Goal: Task Accomplishment & Management: Use online tool/utility

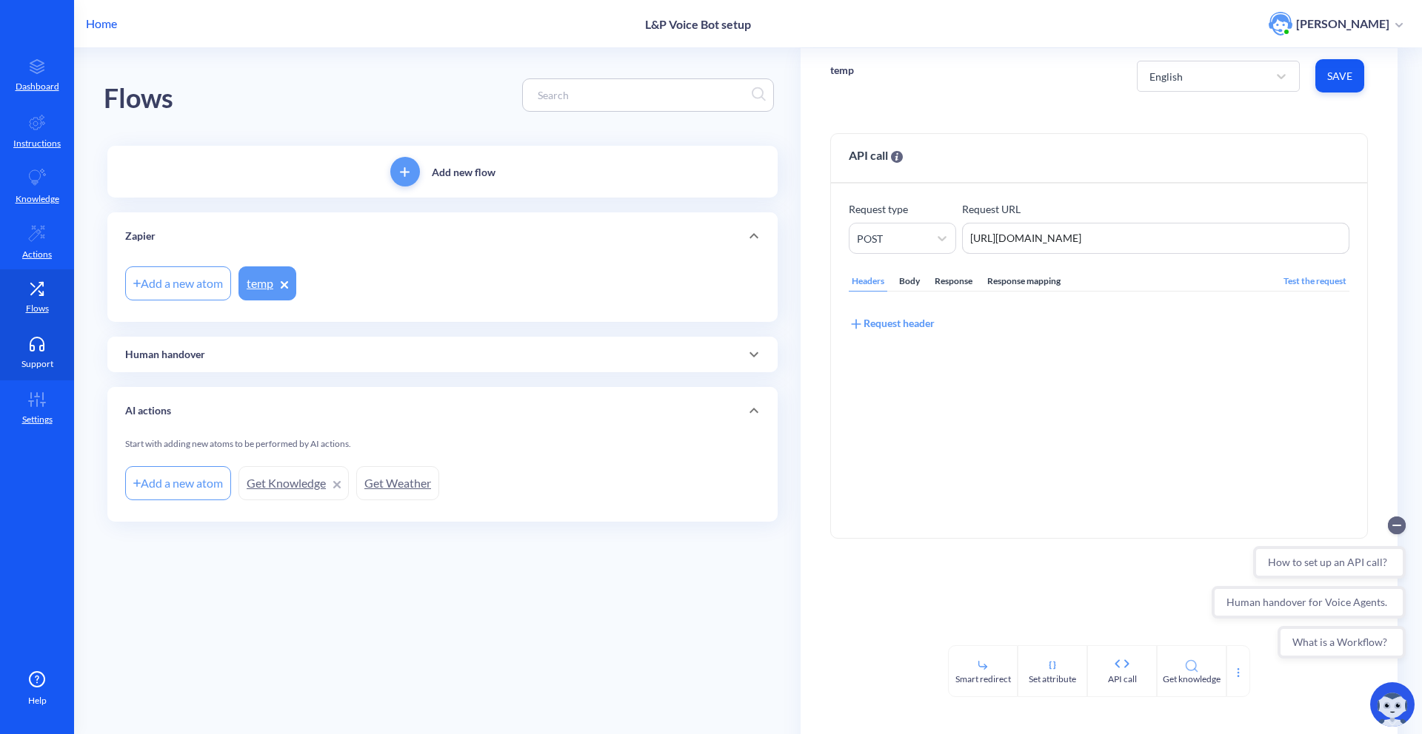
click at [33, 334] on link "Support" at bounding box center [37, 353] width 74 height 56
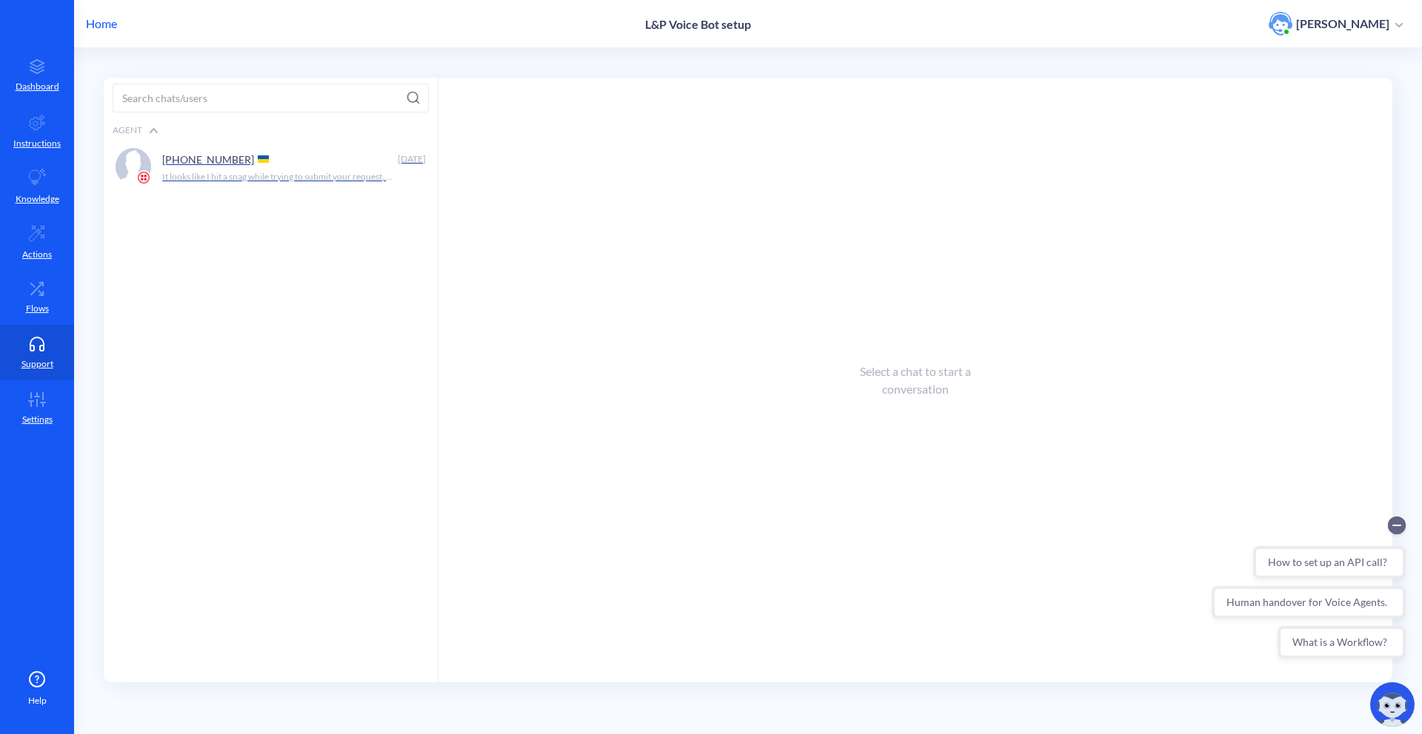
click at [297, 135] on div "Agent" at bounding box center [271, 130] width 334 height 24
click at [268, 126] on div "Agent" at bounding box center [271, 130] width 334 height 24
click at [241, 161] on div "[PHONE_NUMBER]" at bounding box center [277, 159] width 230 height 22
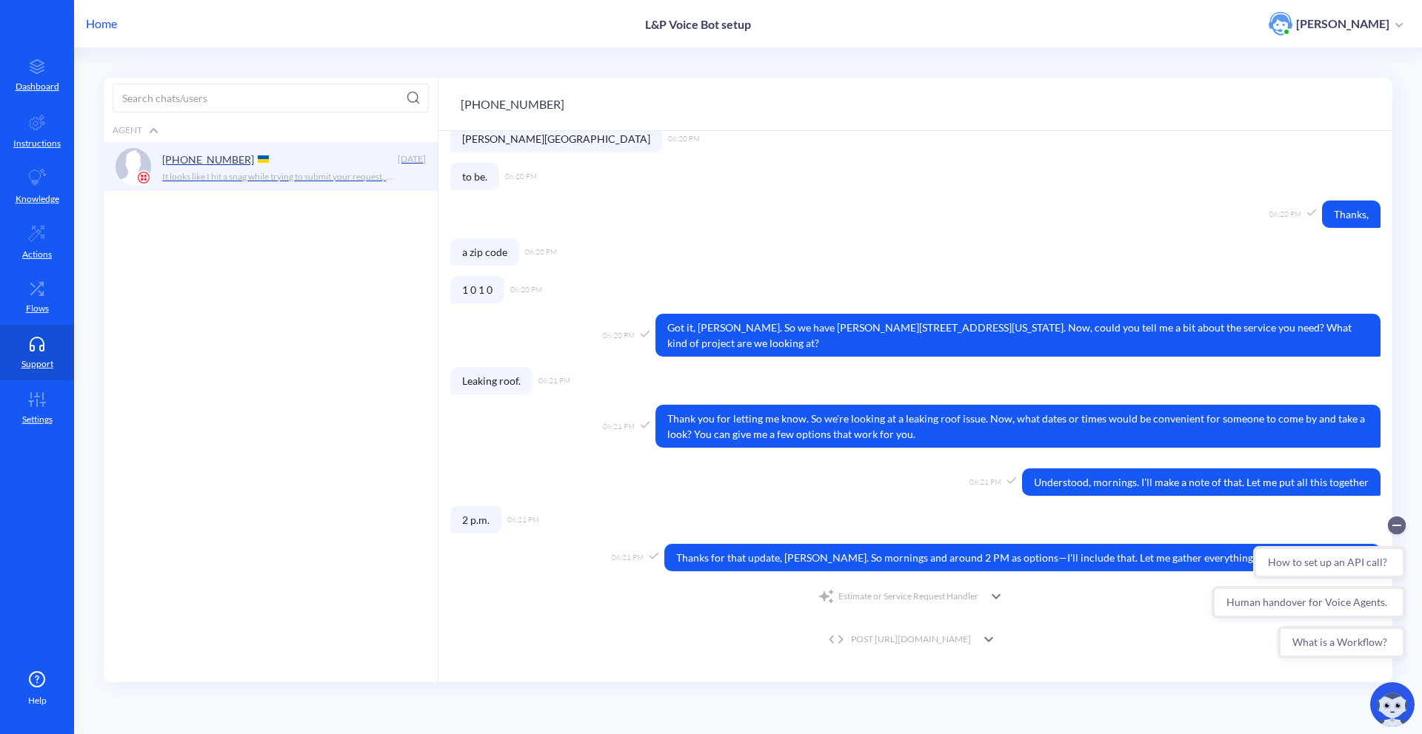
scroll to position [436, 0]
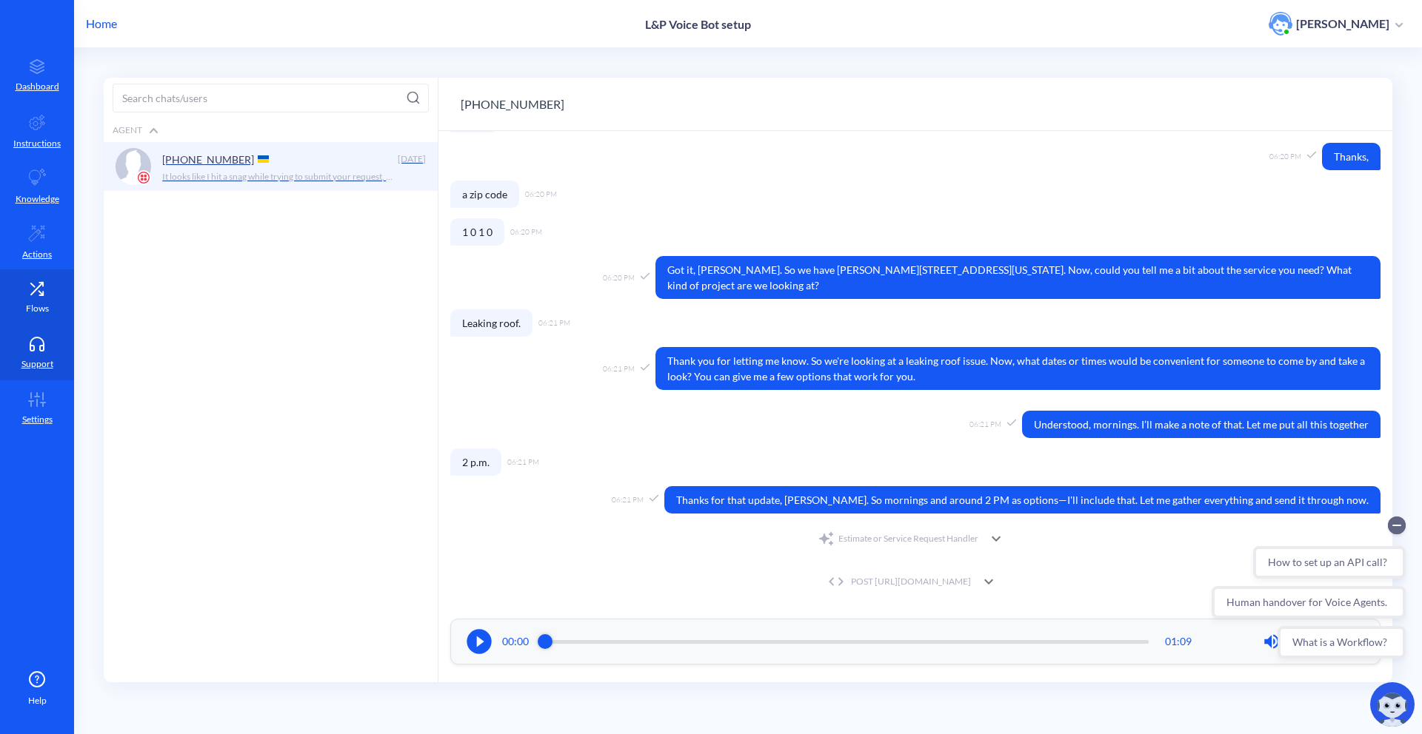
click at [26, 290] on icon at bounding box center [37, 288] width 30 height 15
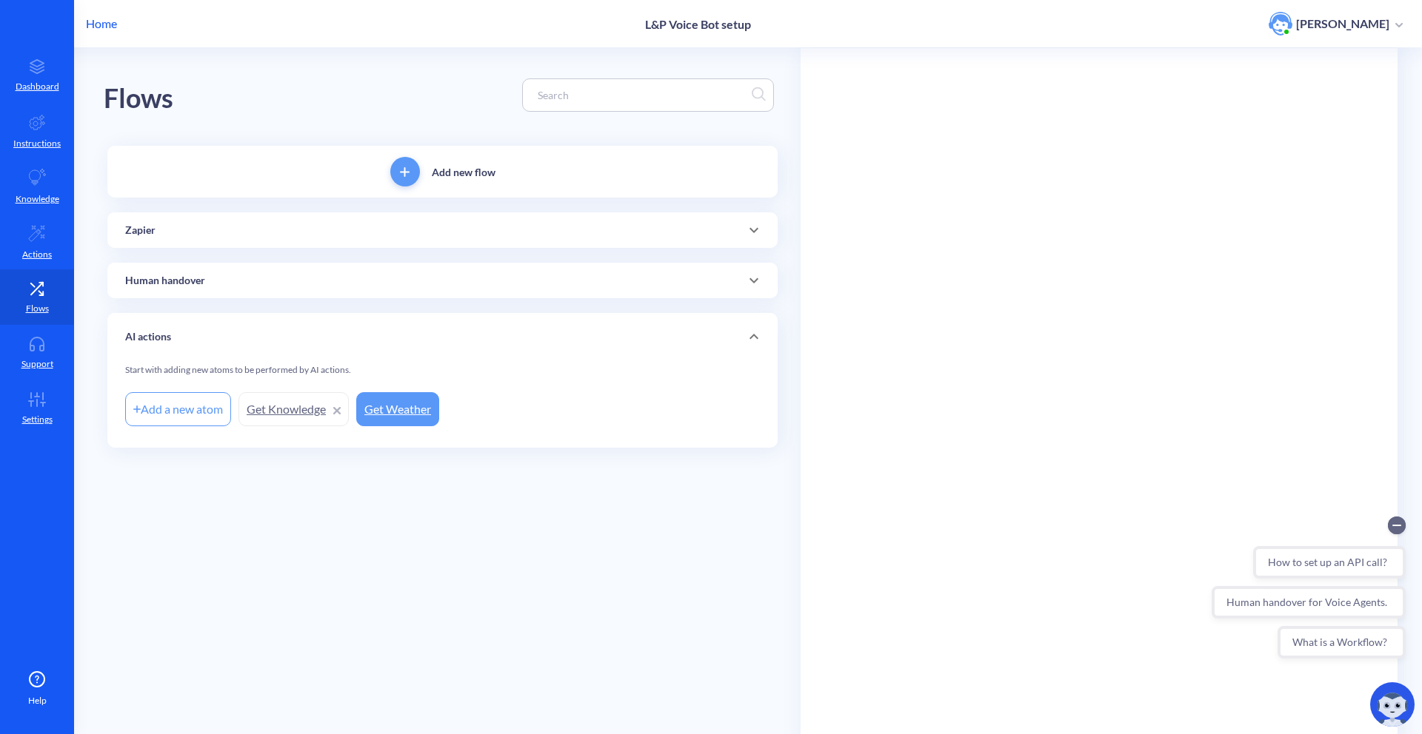
click at [108, 19] on p "Home" at bounding box center [101, 24] width 31 height 18
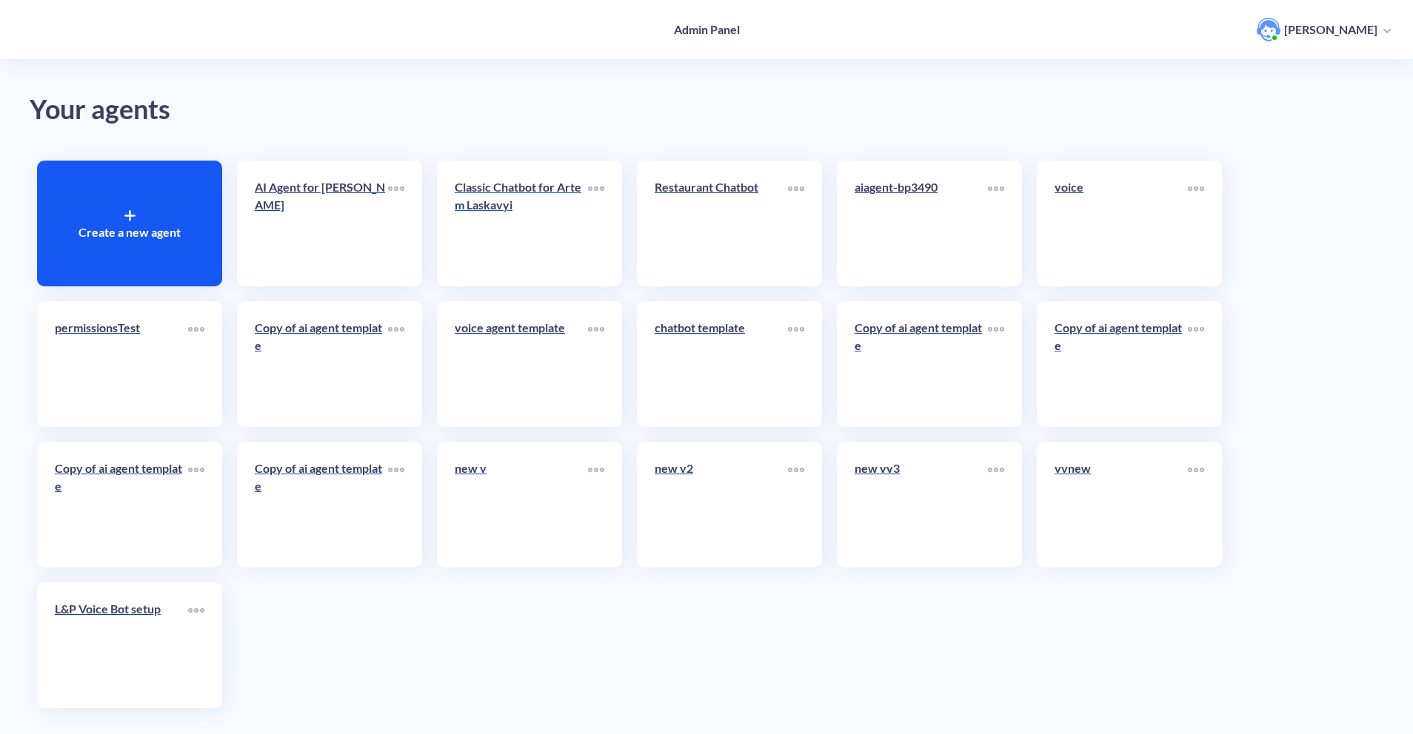
click at [552, 243] on link "Classic Chatbot for Artem Laskavyi" at bounding box center [521, 223] width 133 height 90
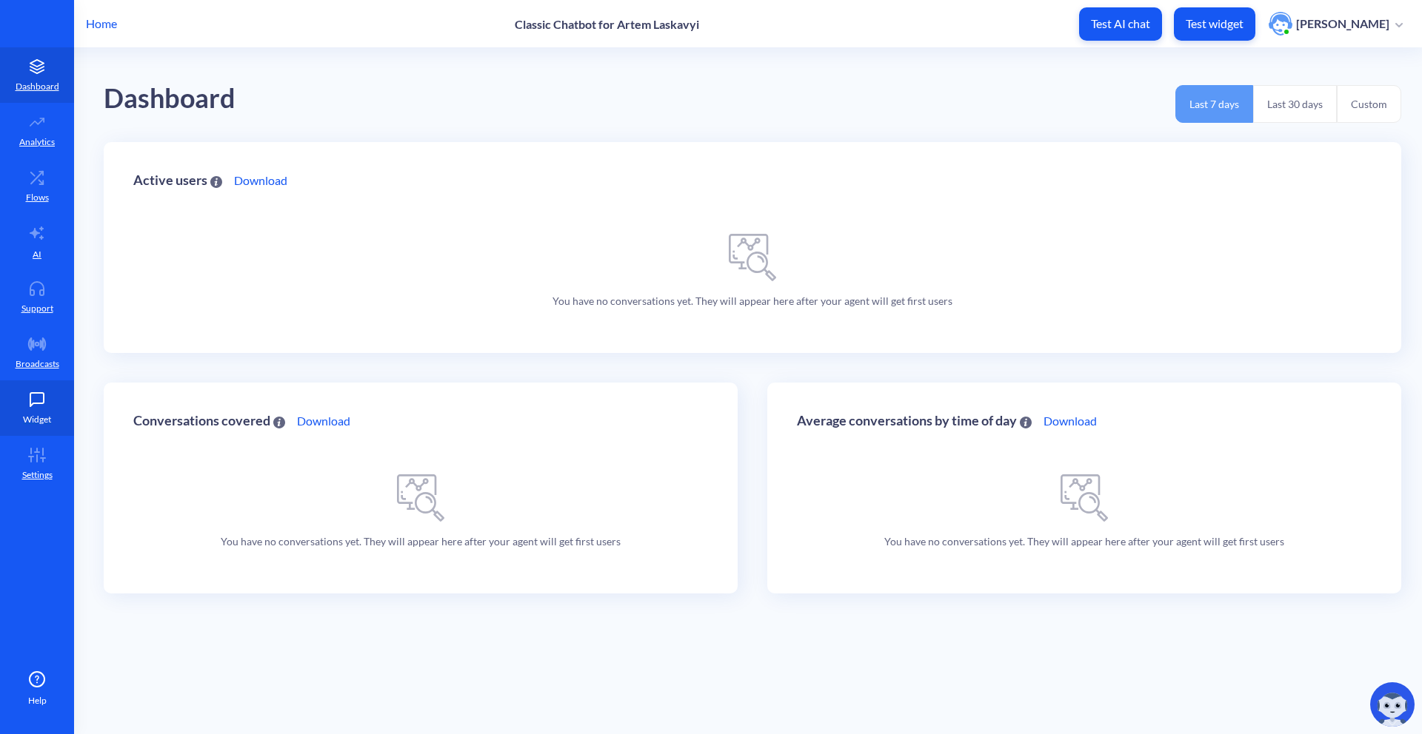
click at [18, 389] on link "Widget" at bounding box center [37, 409] width 74 height 56
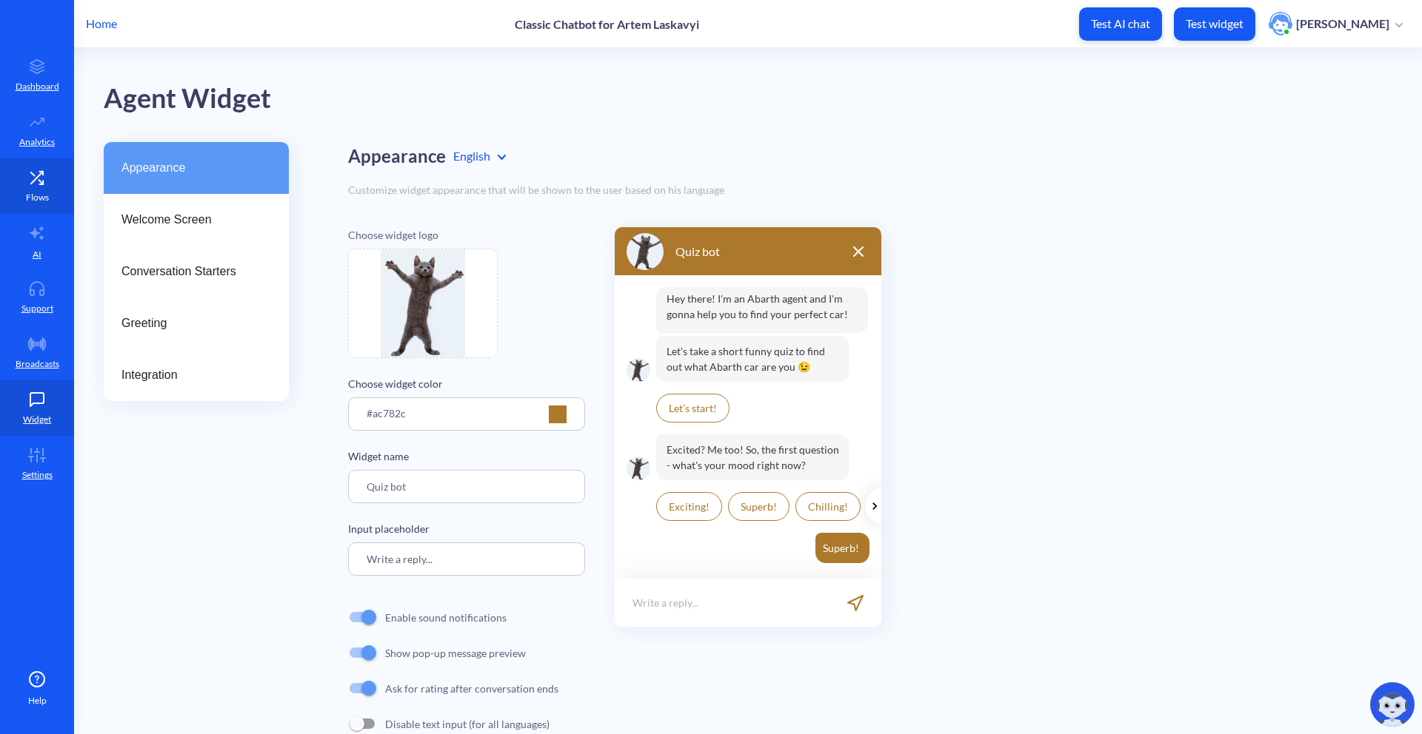
click at [40, 193] on p "Flows" at bounding box center [37, 197] width 23 height 13
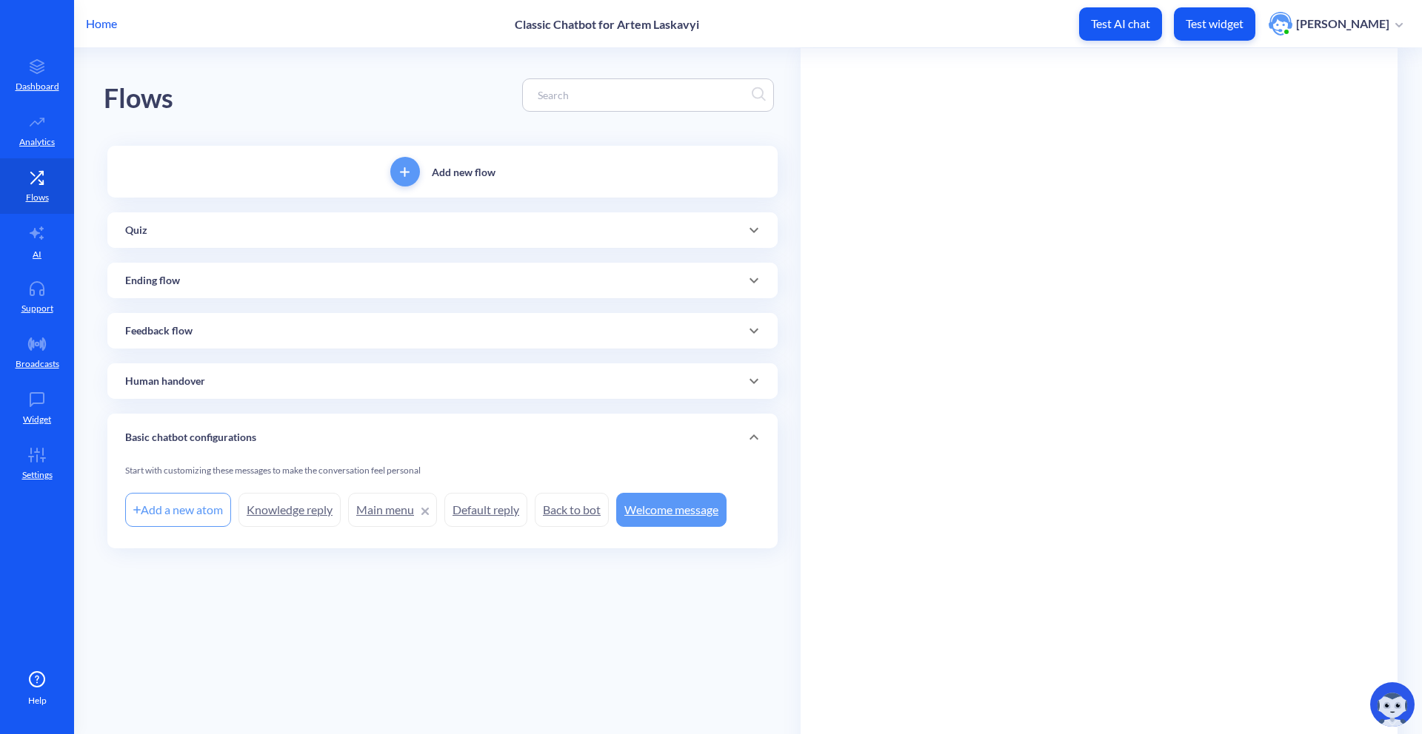
click at [223, 332] on div "Feedback flow" at bounding box center [442, 332] width 635 height 16
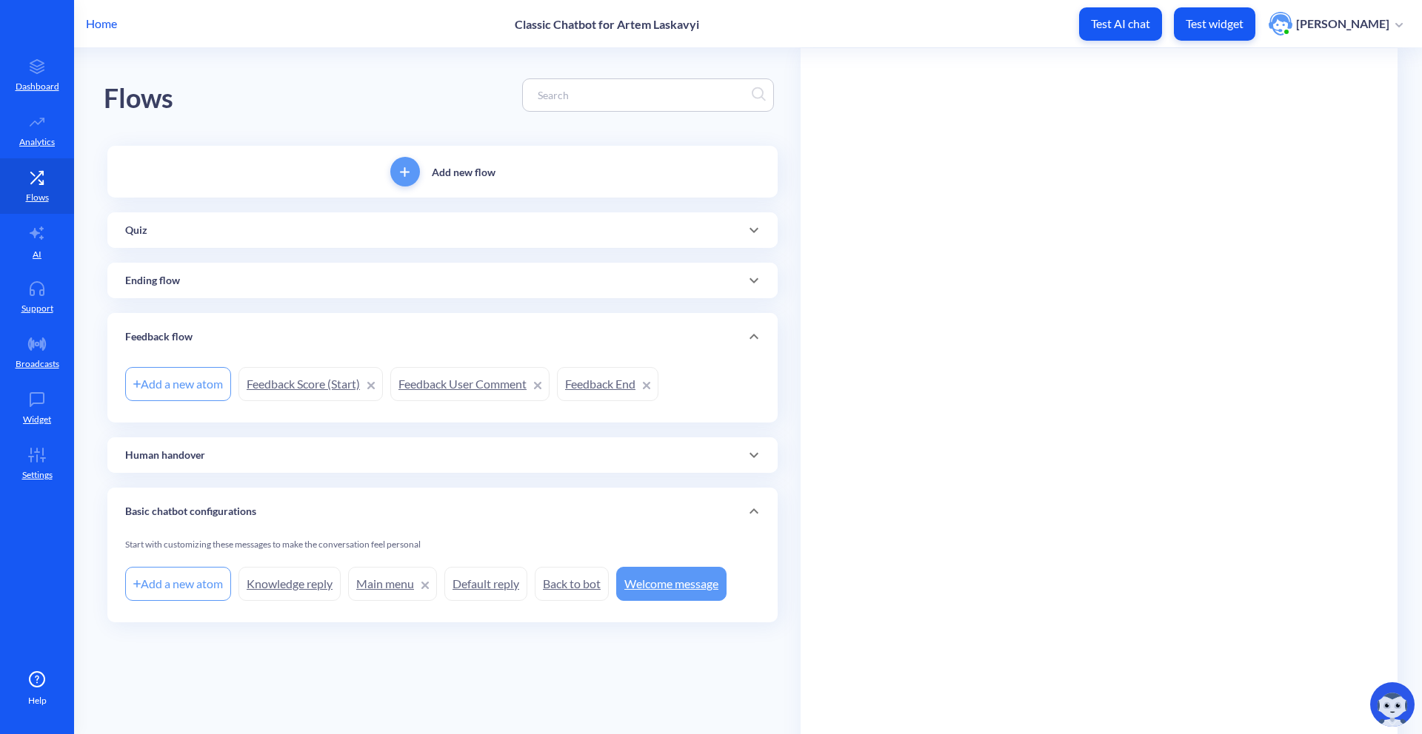
click at [223, 332] on div "Feedback flow" at bounding box center [442, 337] width 635 height 16
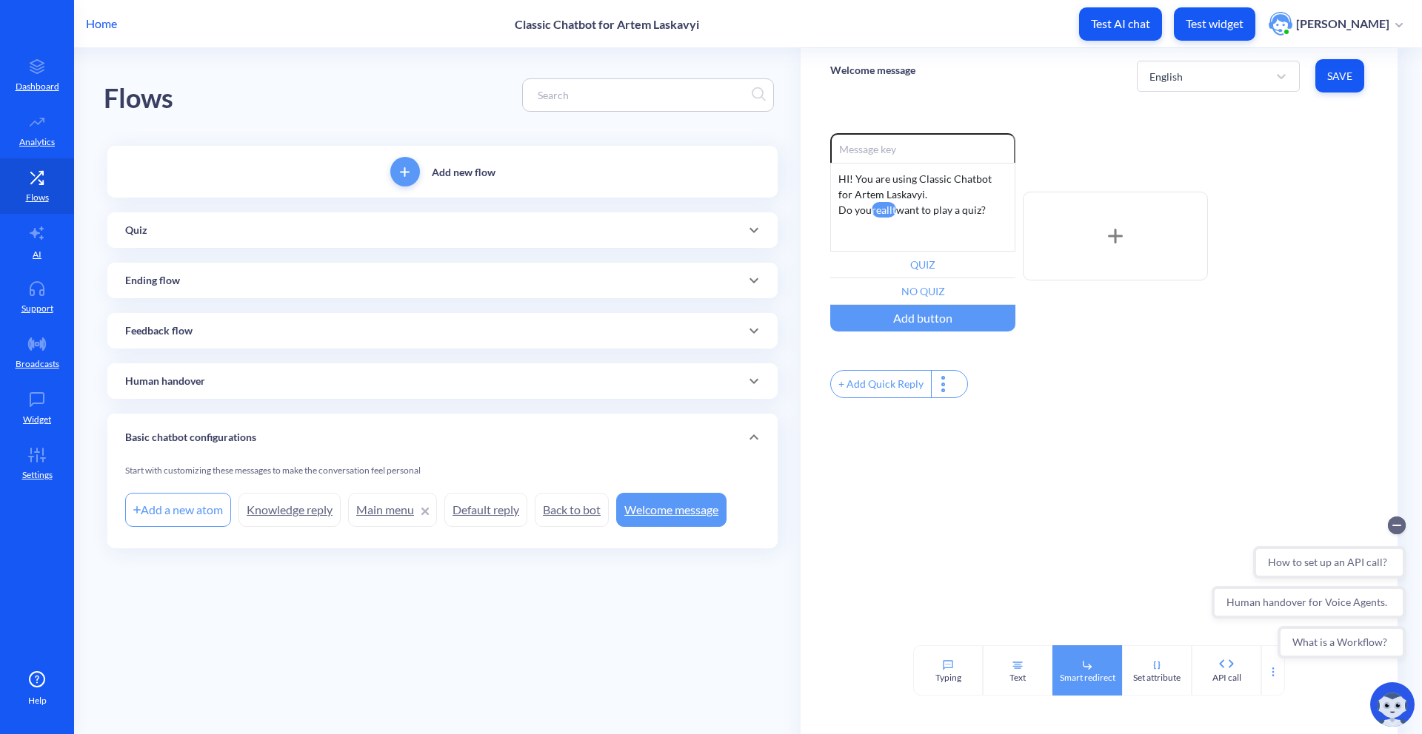
click at [1097, 670] on div "Smart redirect" at bounding box center [1087, 671] width 70 height 50
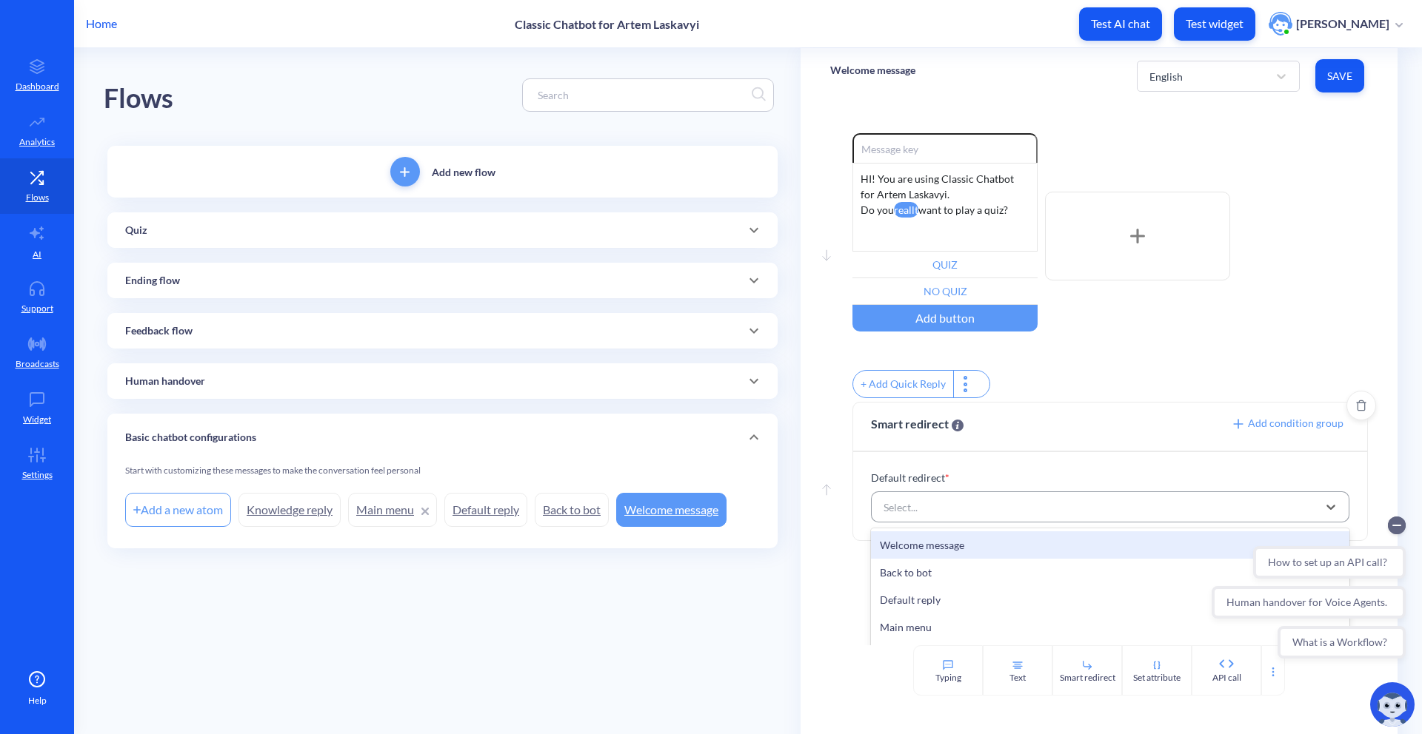
click at [983, 504] on div "Select..." at bounding box center [1096, 507] width 441 height 27
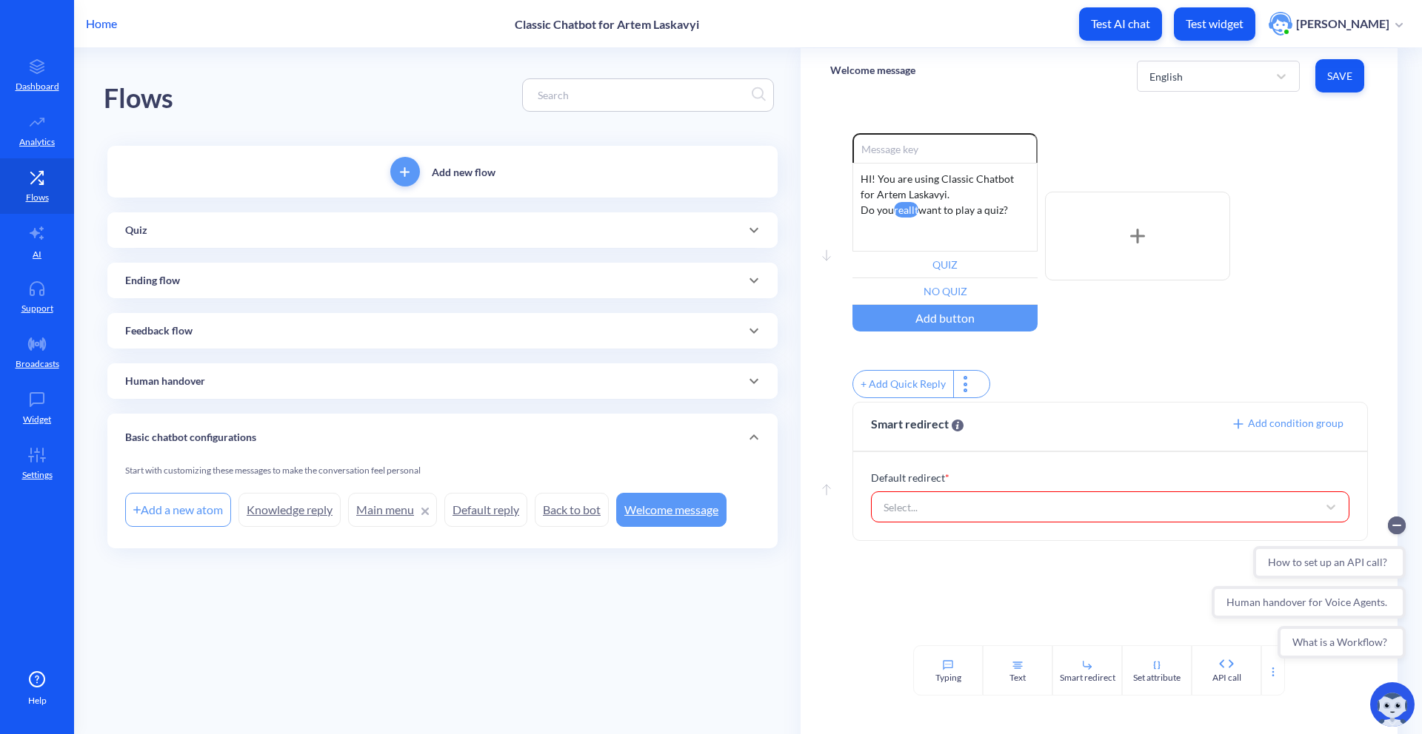
click at [780, 584] on div "Flows Add new flow Quiz Add a new atom Quiz Redirect No quiz Tokyo Quiz Paris Q…" at bounding box center [452, 322] width 697 height 549
click at [329, 230] on div "Quiz" at bounding box center [442, 231] width 635 height 16
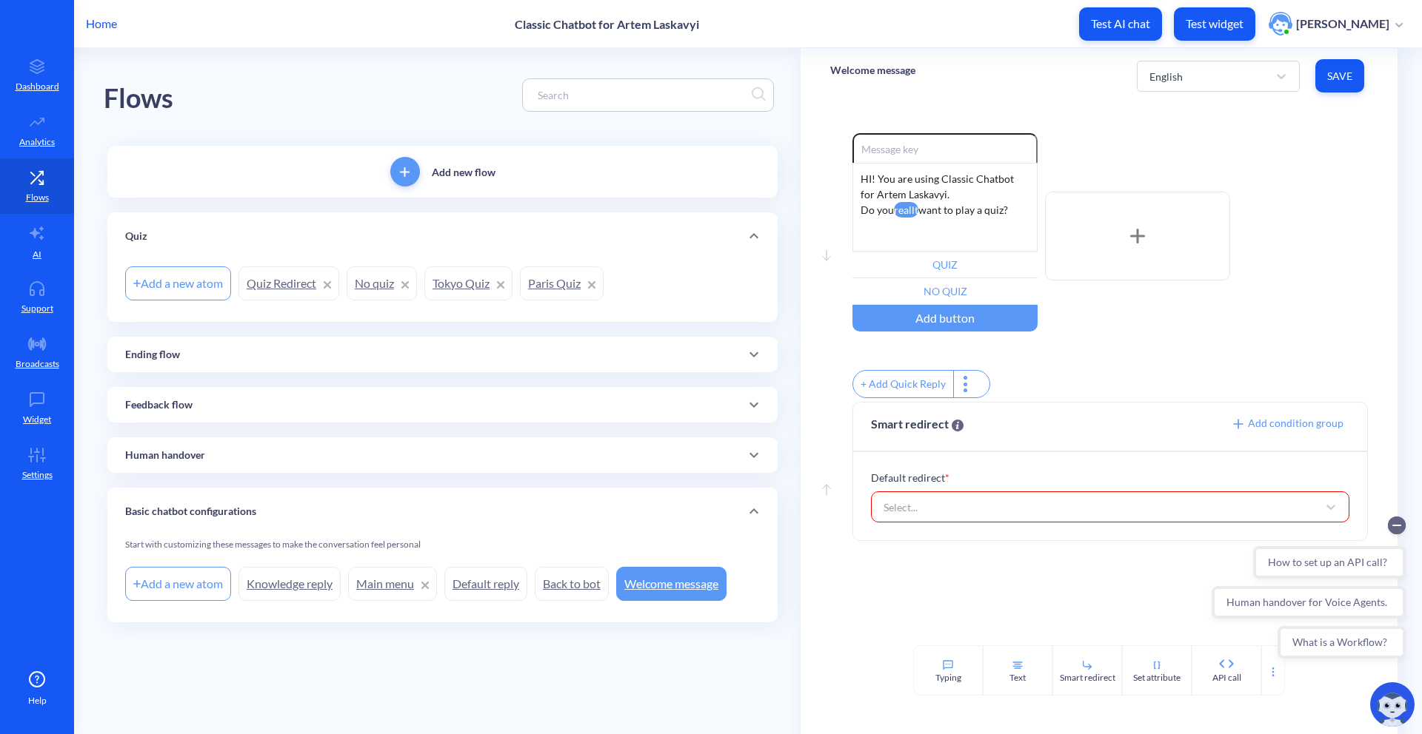
click at [153, 275] on div "Add a new atom" at bounding box center [178, 284] width 106 height 34
type input "api"
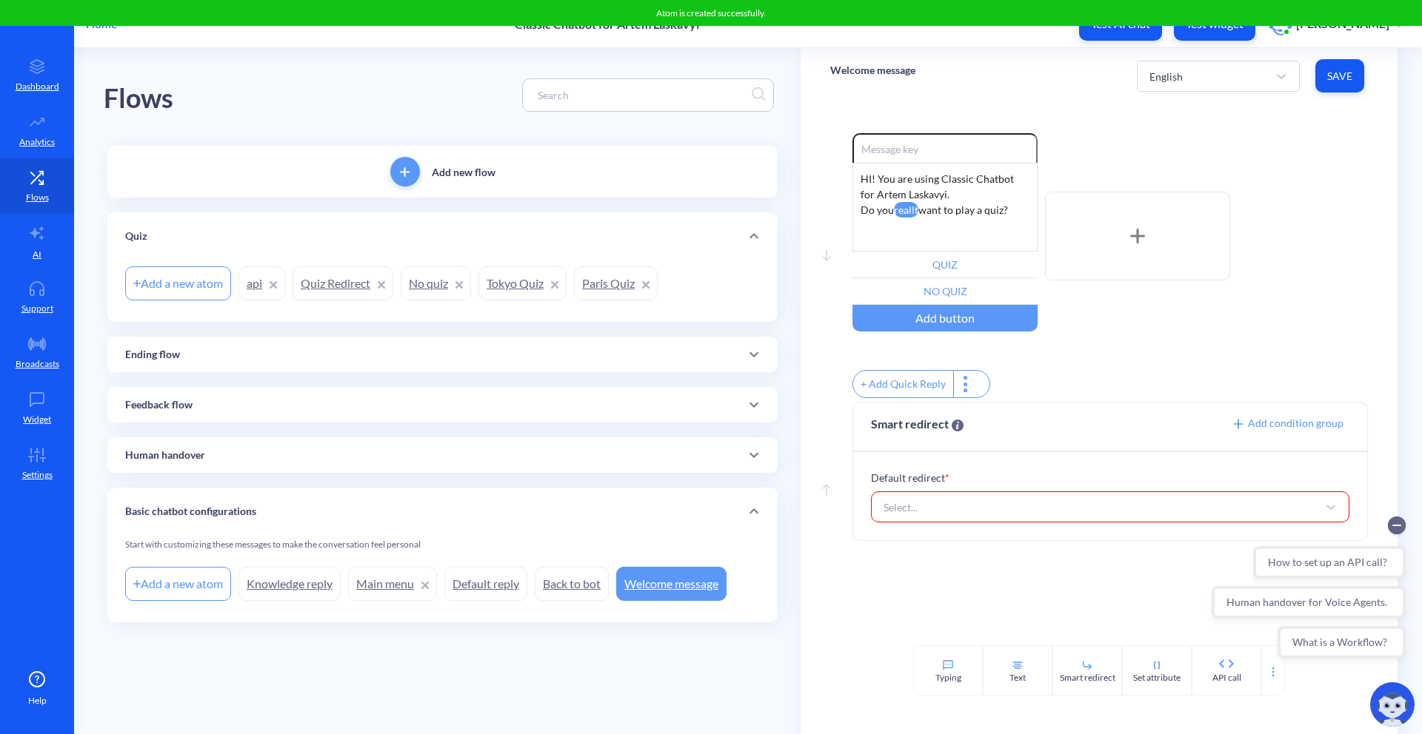
click at [249, 284] on link "api" at bounding box center [261, 284] width 47 height 34
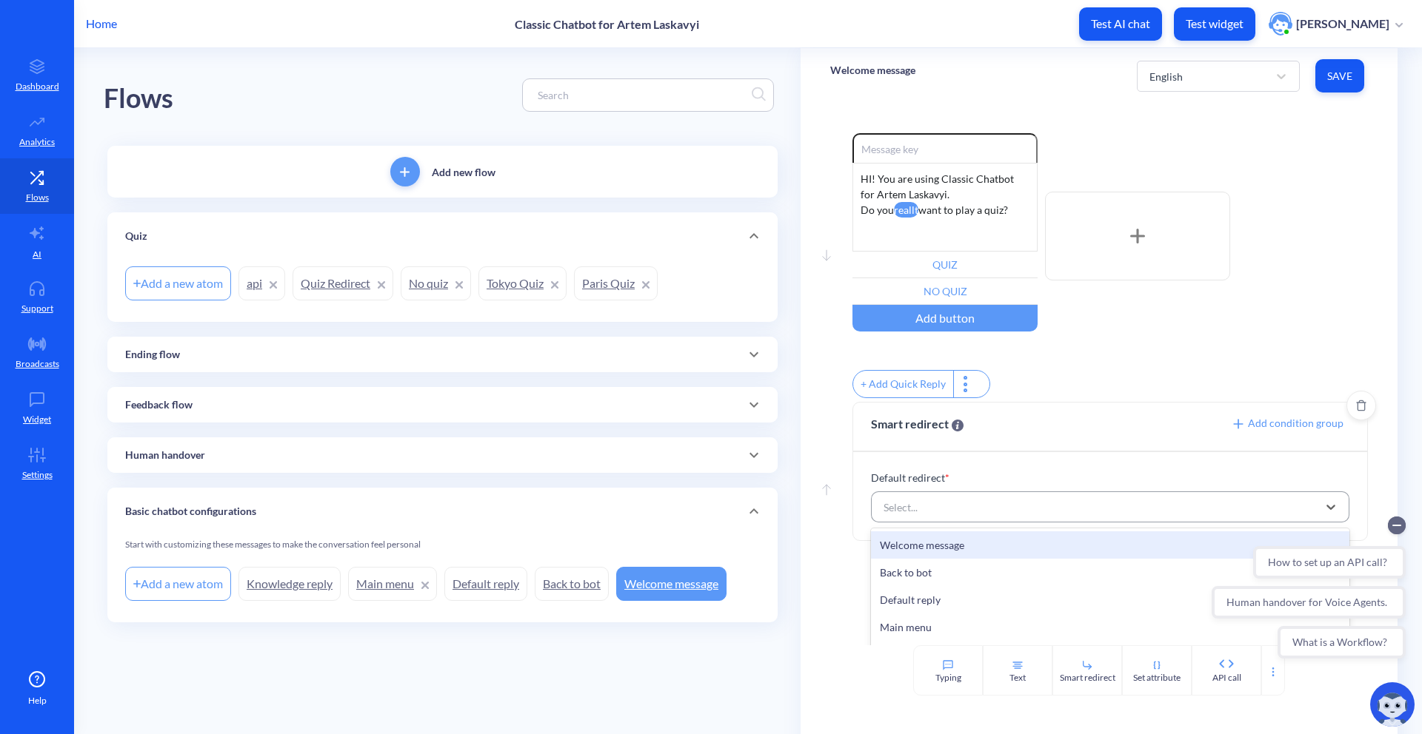
click at [949, 521] on div "Select..." at bounding box center [1096, 507] width 441 height 27
type input "api"
click at [936, 558] on div "api" at bounding box center [1110, 545] width 478 height 27
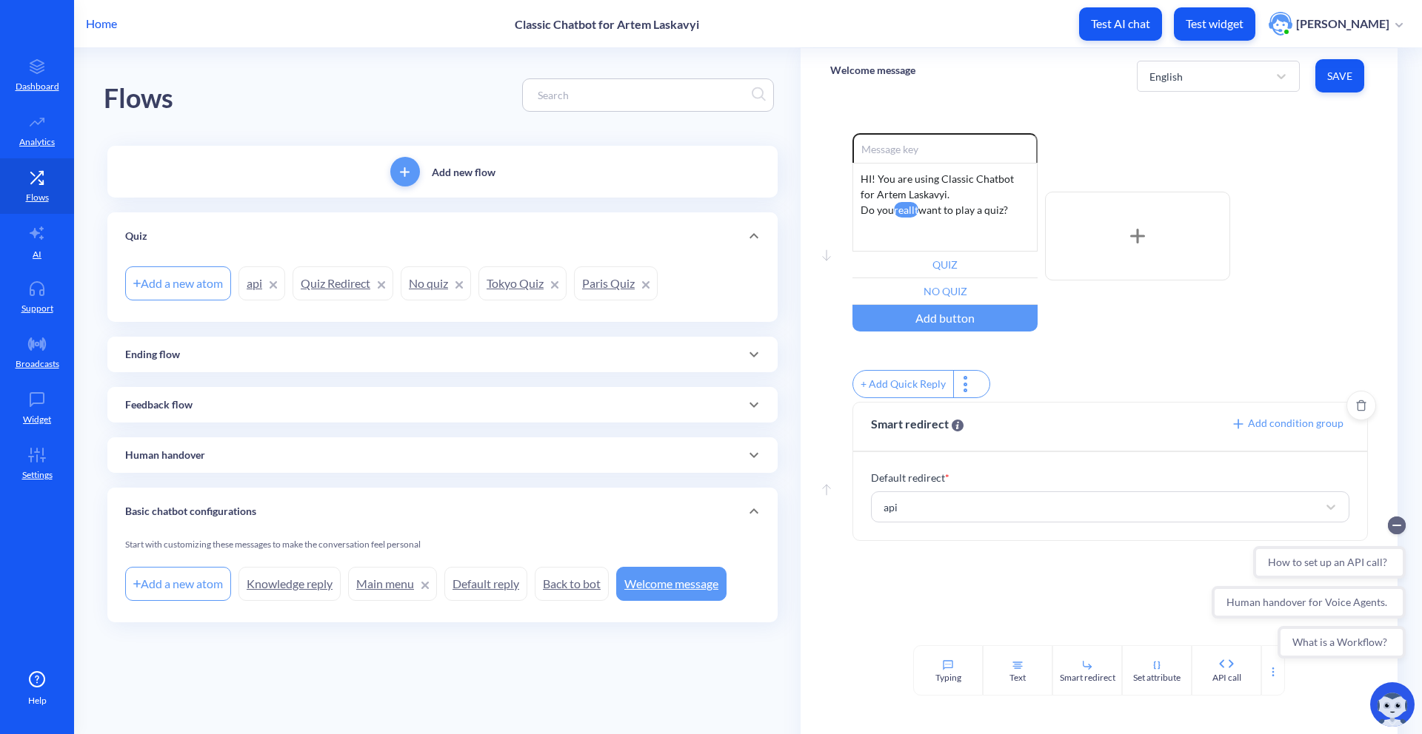
click at [897, 583] on div "Move down Enable reactions HI! You are using Classic Chatbot for Artem Laskavyi…" at bounding box center [1098, 375] width 597 height 542
click at [1393, 530] on circle "Collapse conversation starters" at bounding box center [1397, 526] width 18 height 18
click at [1342, 64] on button "Save" at bounding box center [1339, 75] width 49 height 33
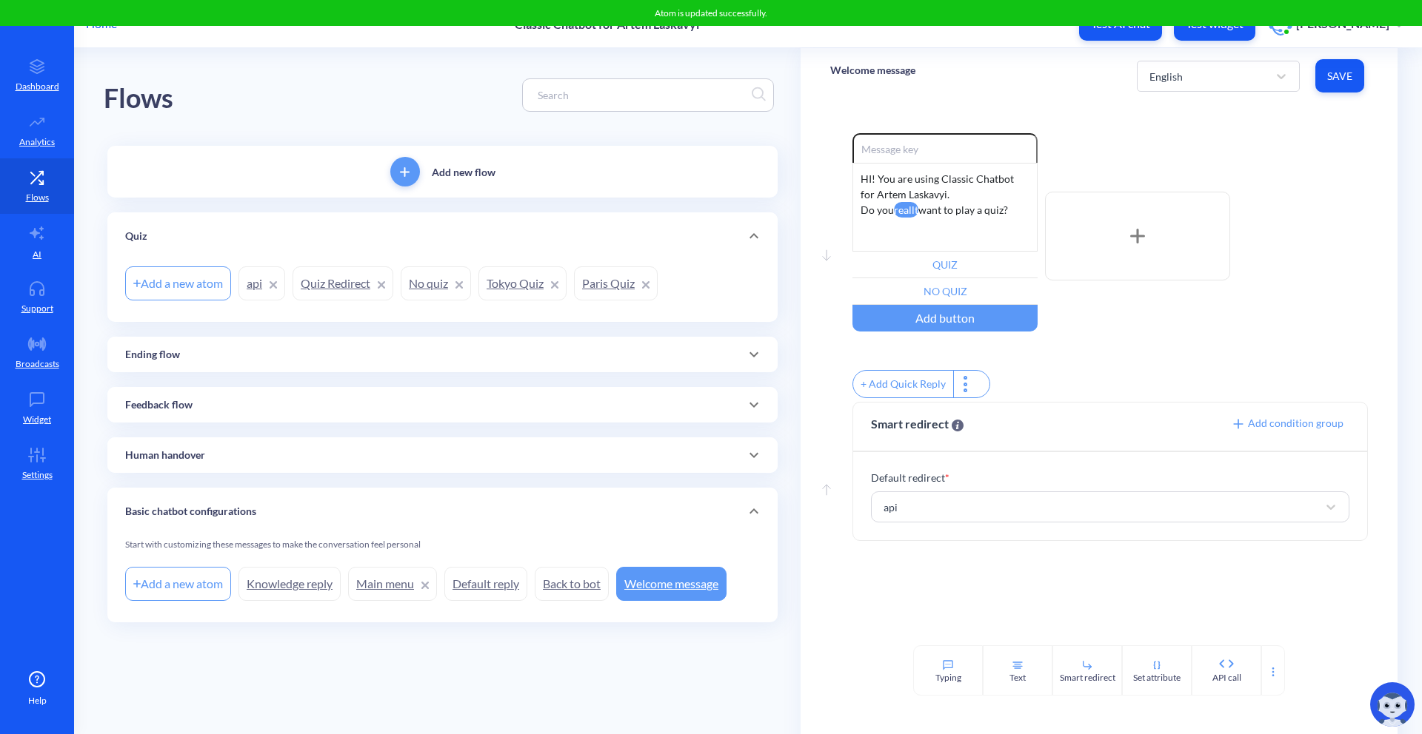
click at [242, 285] on link "api" at bounding box center [261, 284] width 47 height 34
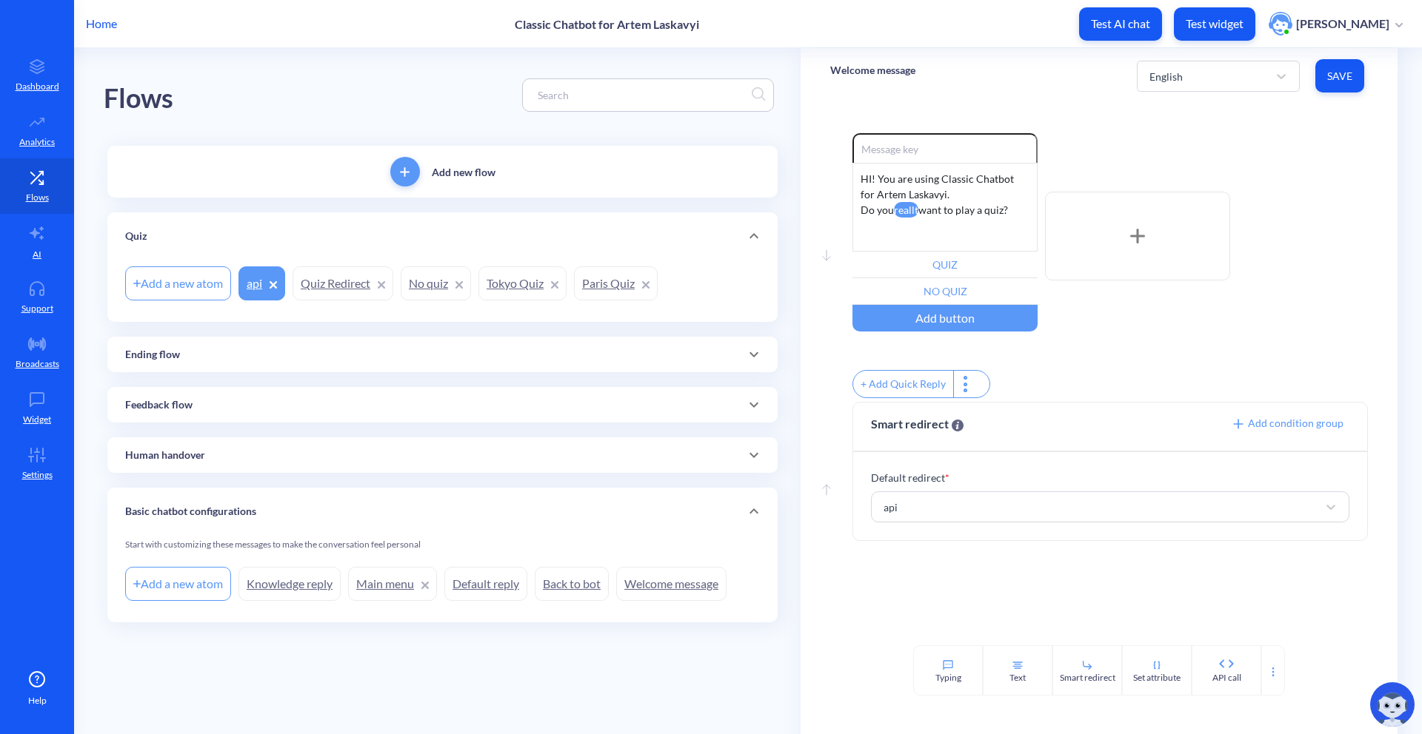
click at [100, 25] on p "Home" at bounding box center [101, 24] width 31 height 18
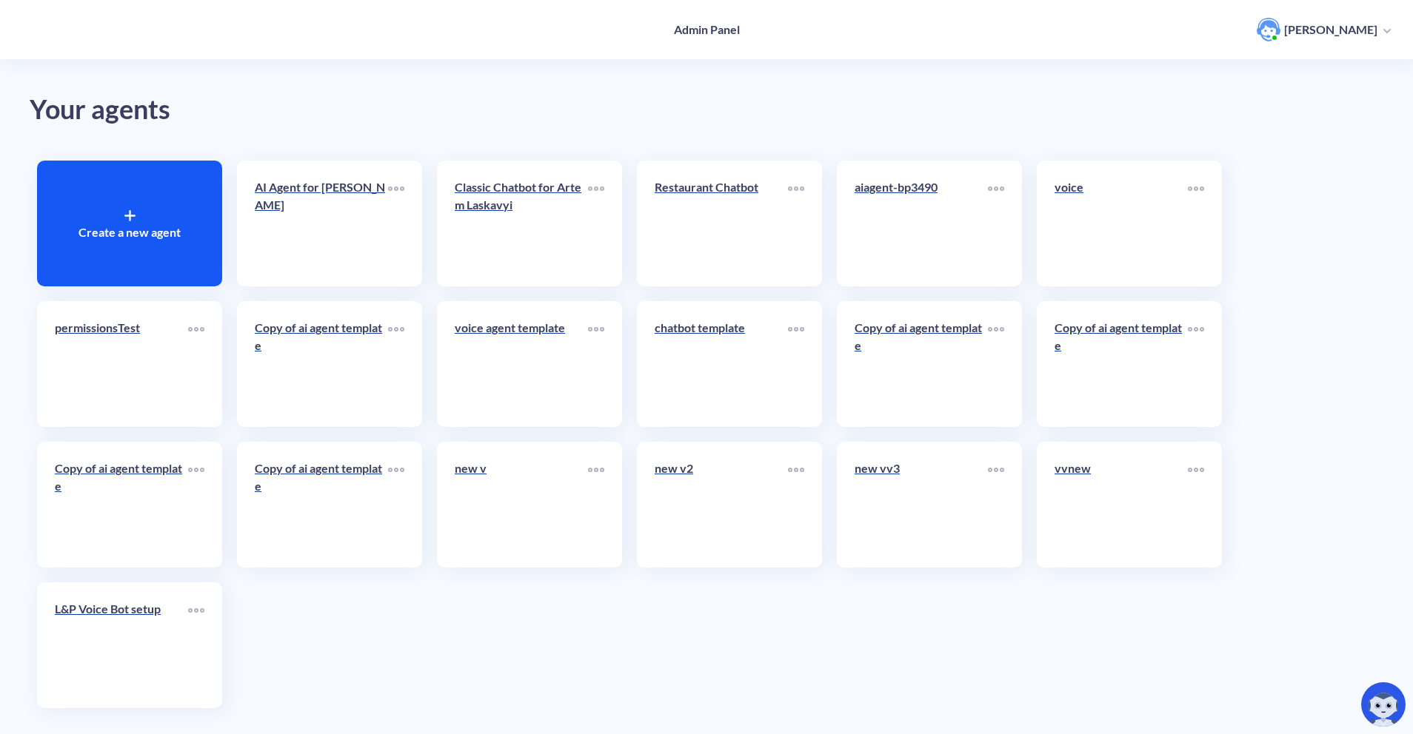
scroll to position [11, 0]
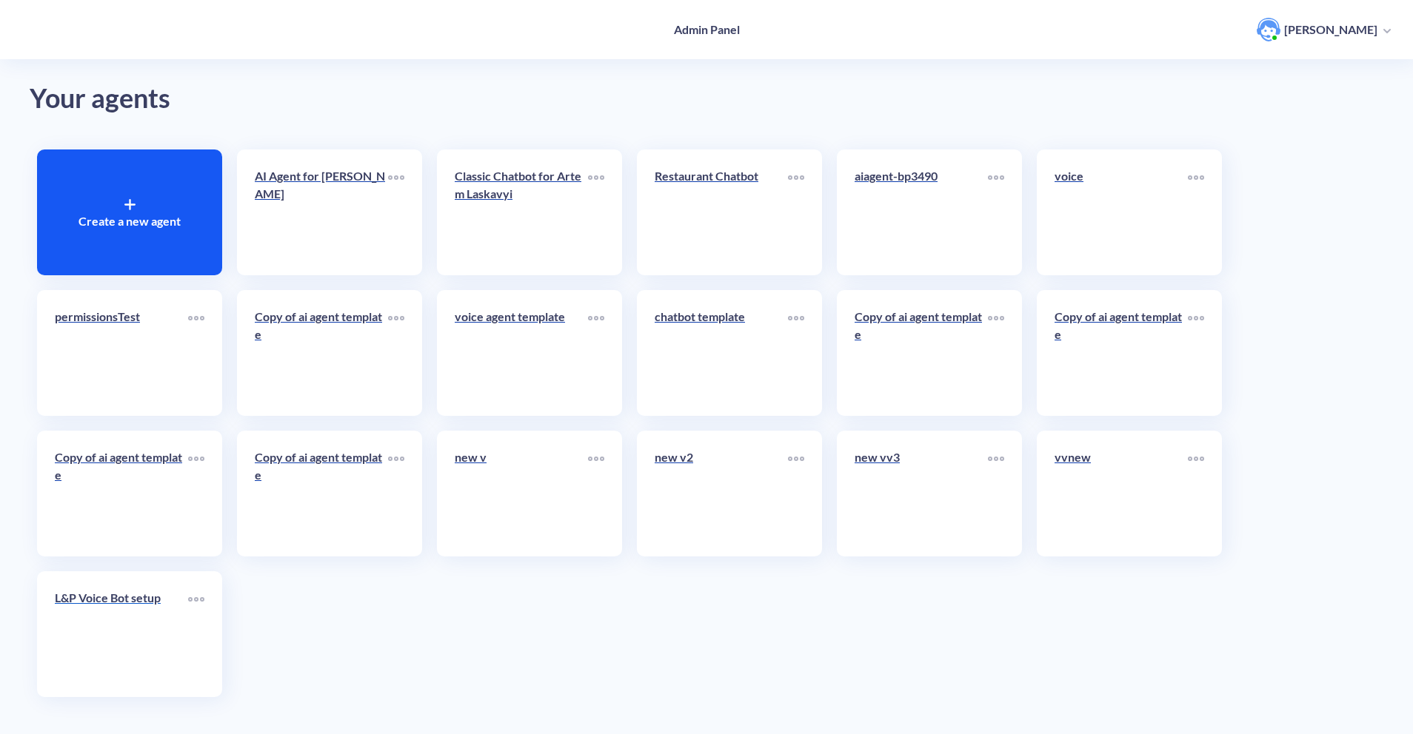
click at [134, 649] on link "L&P Voice Bot setup" at bounding box center [121, 634] width 133 height 90
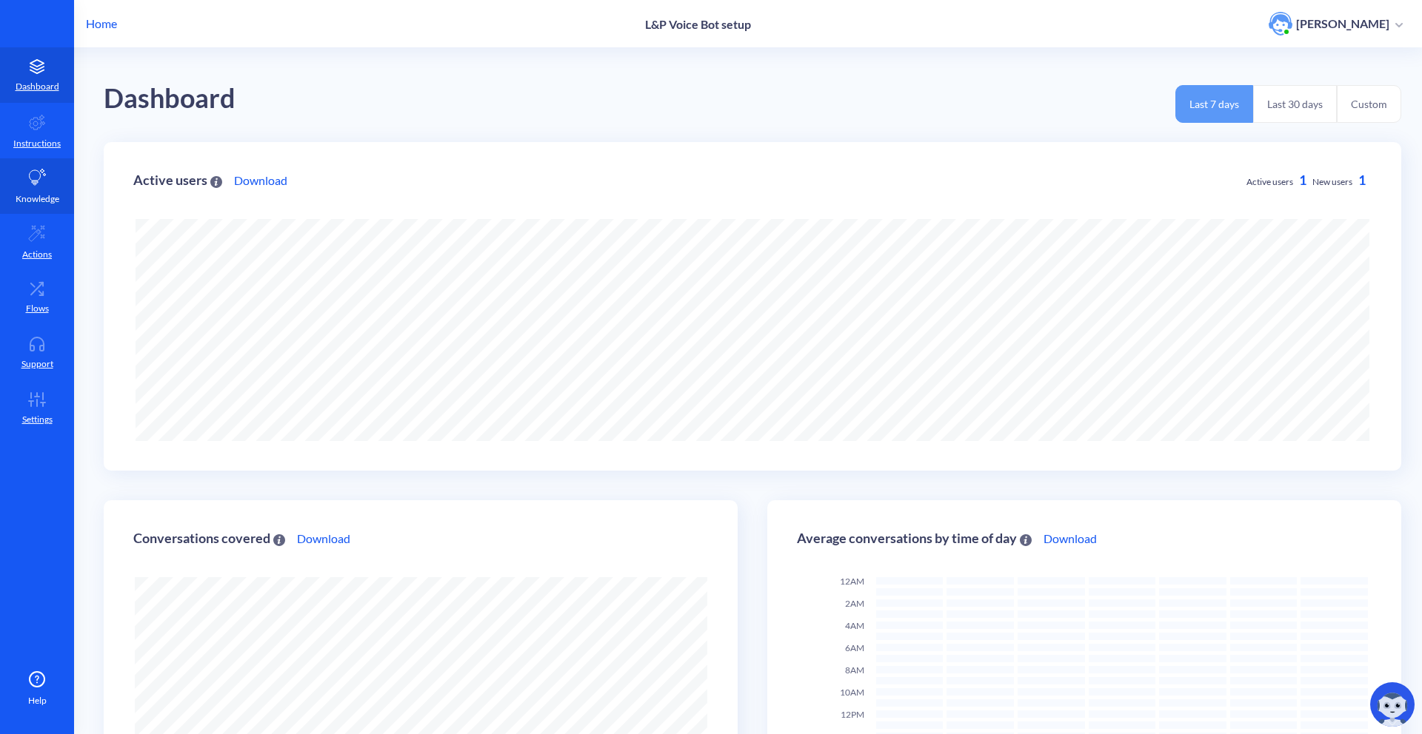
scroll to position [734, 1422]
click at [17, 286] on link "Flows" at bounding box center [37, 298] width 74 height 56
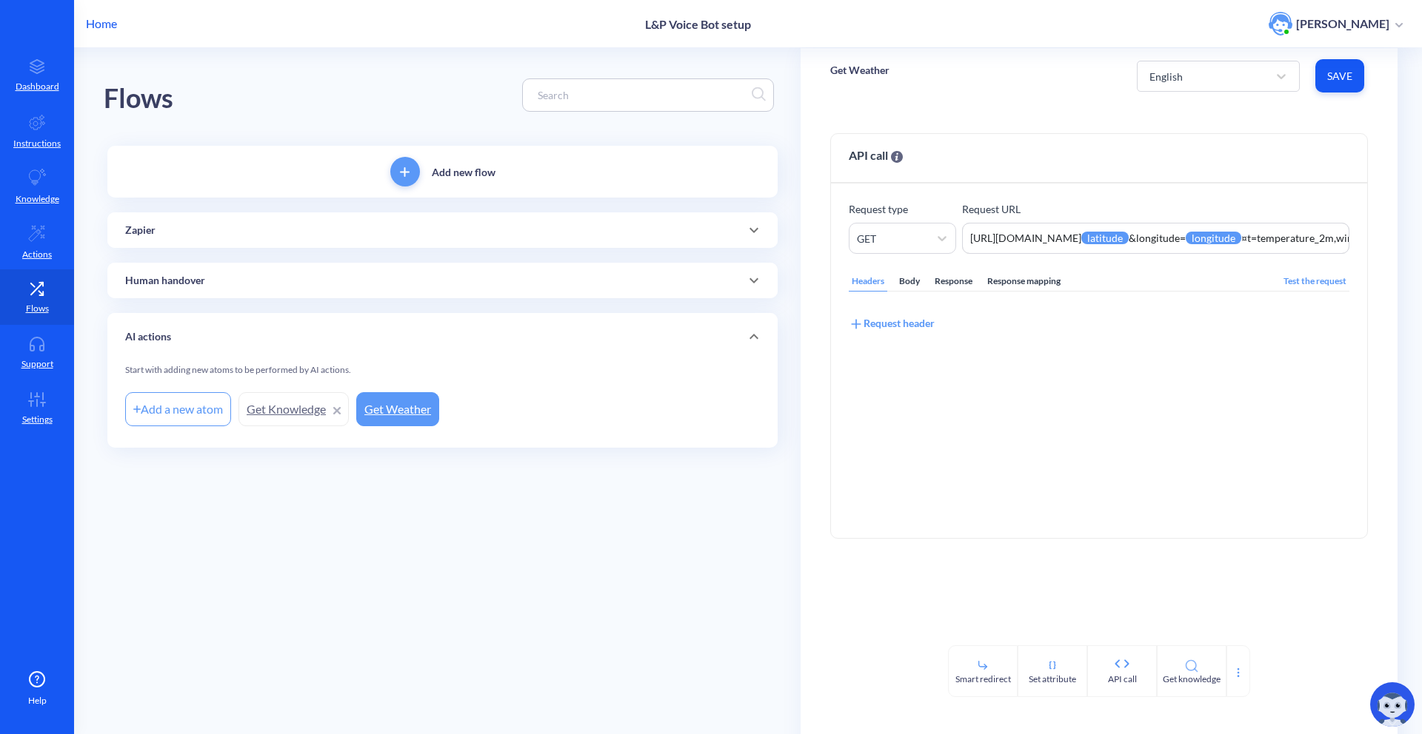
click at [218, 236] on div "Zapier" at bounding box center [442, 231] width 635 height 16
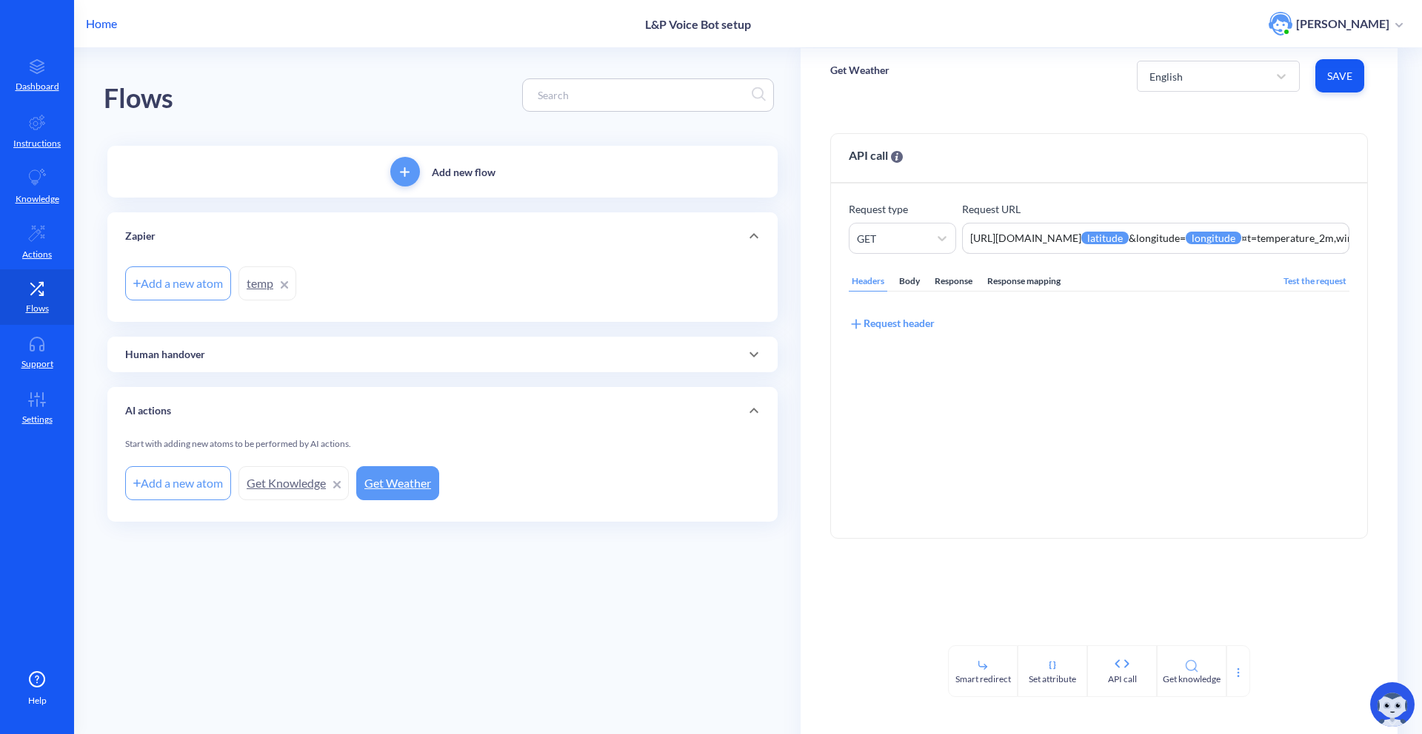
click at [244, 275] on link "temp" at bounding box center [267, 284] width 58 height 34
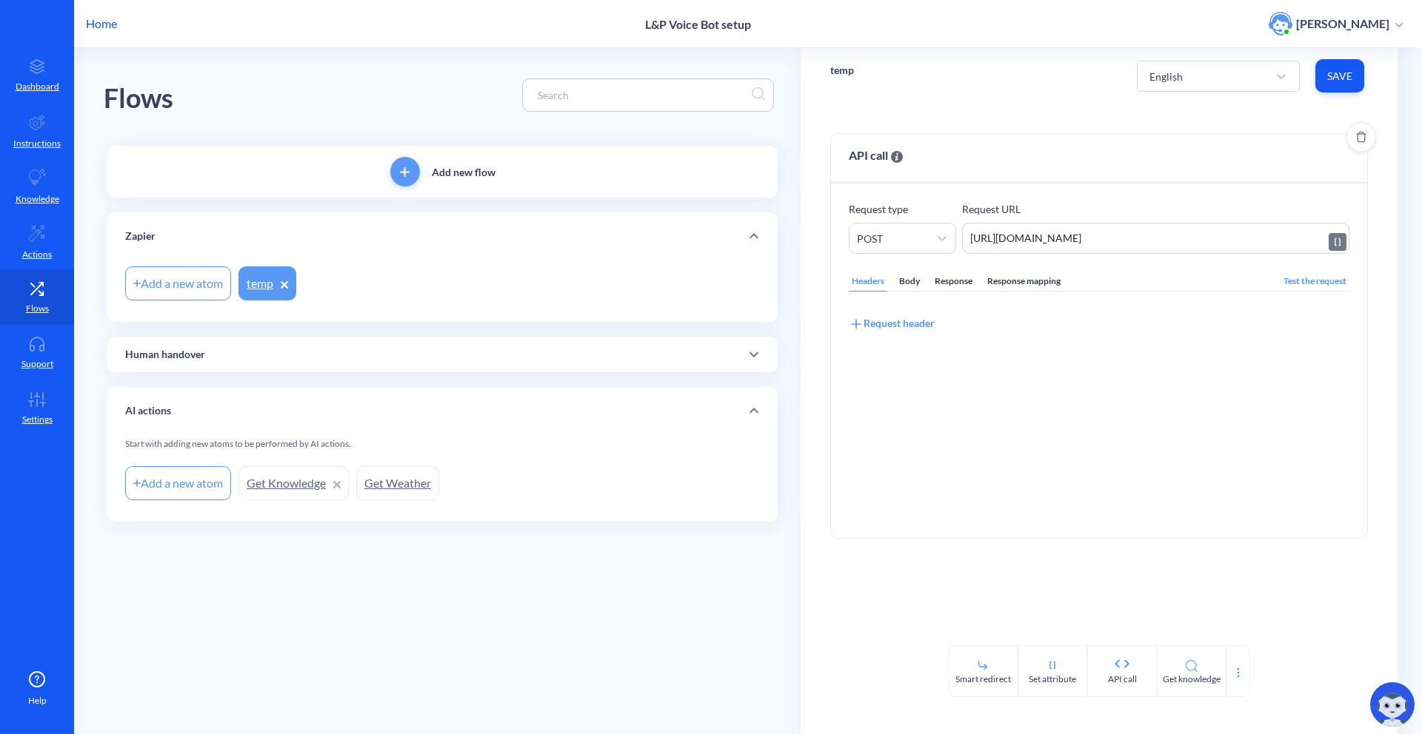
click at [1074, 247] on textarea "[URL][DOMAIN_NAME]" at bounding box center [1155, 238] width 387 height 31
click at [907, 282] on div "Body" at bounding box center [909, 282] width 27 height 20
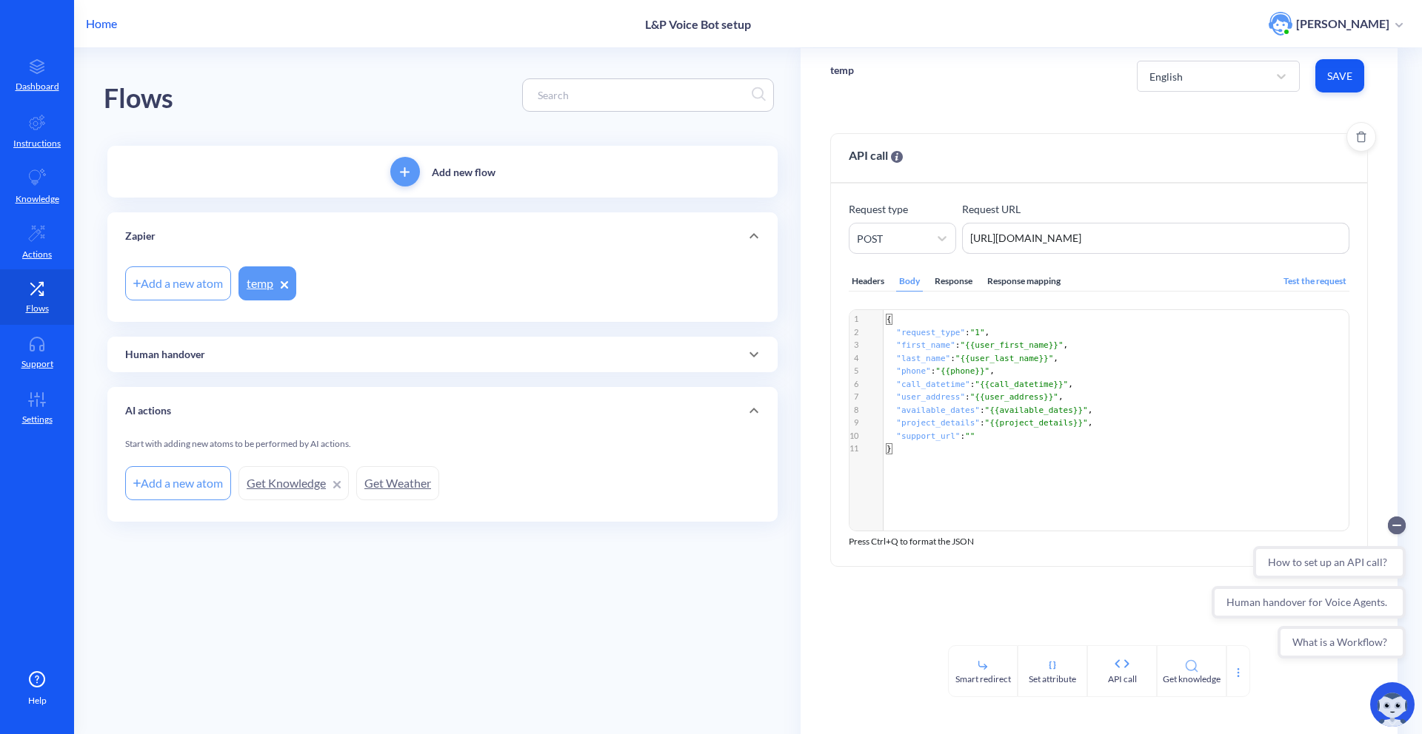
click at [1034, 282] on div "Response mapping" at bounding box center [1023, 282] width 79 height 20
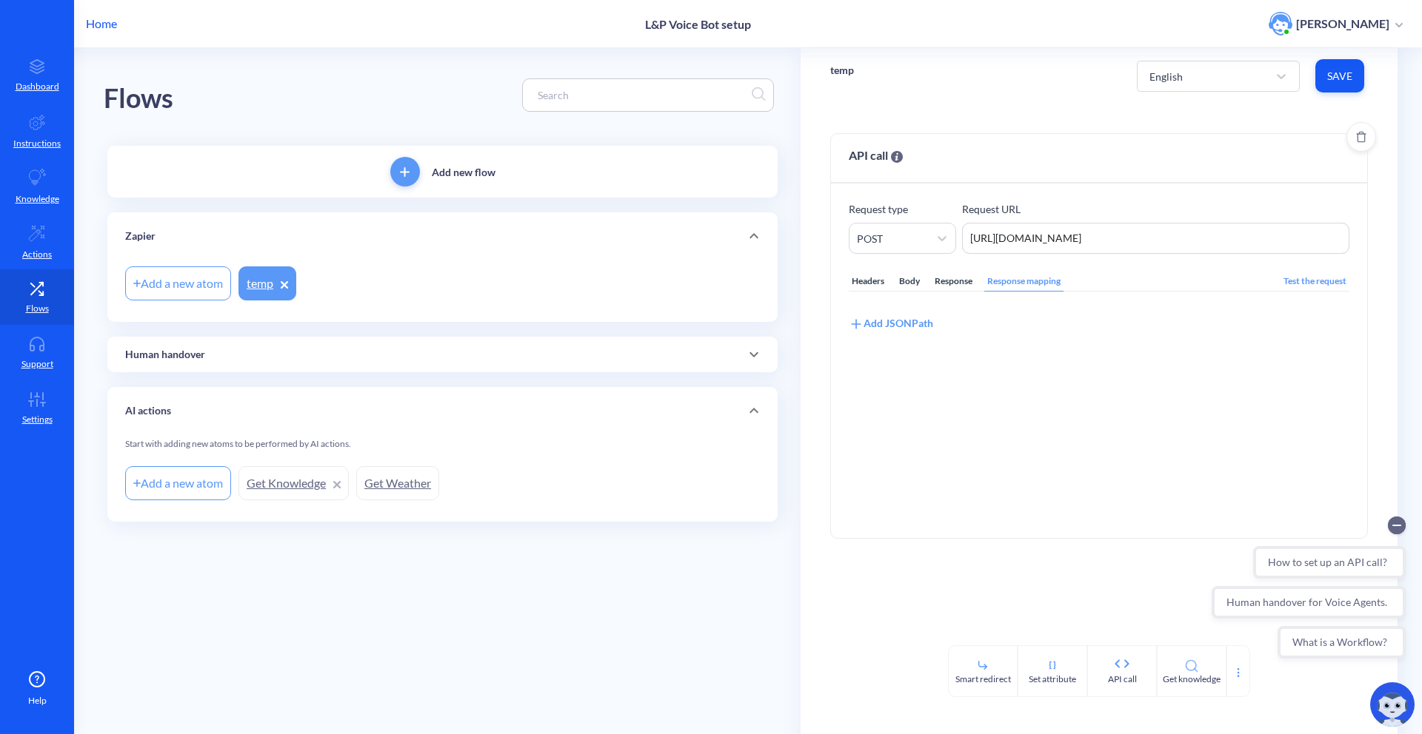
click at [914, 284] on div "Body" at bounding box center [909, 282] width 27 height 20
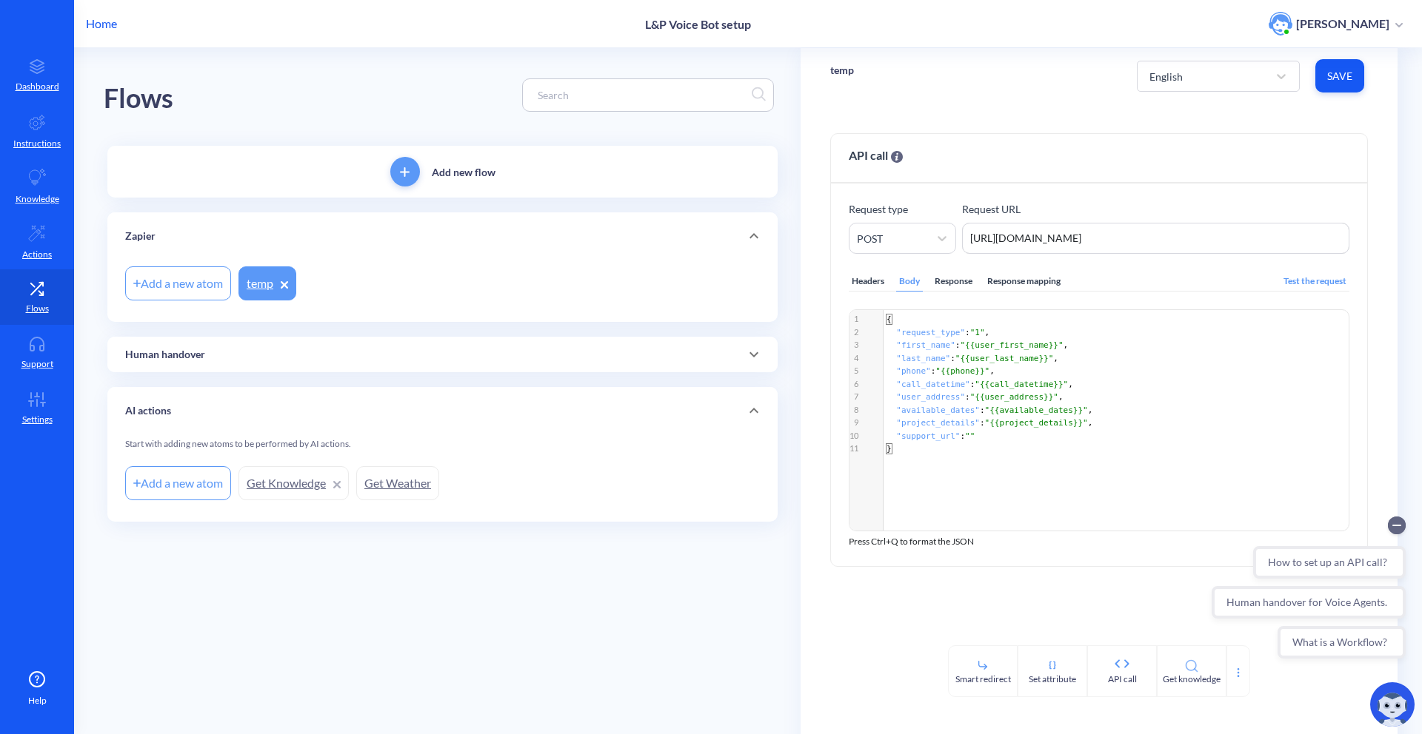
click at [110, 27] on p "Home" at bounding box center [101, 24] width 31 height 18
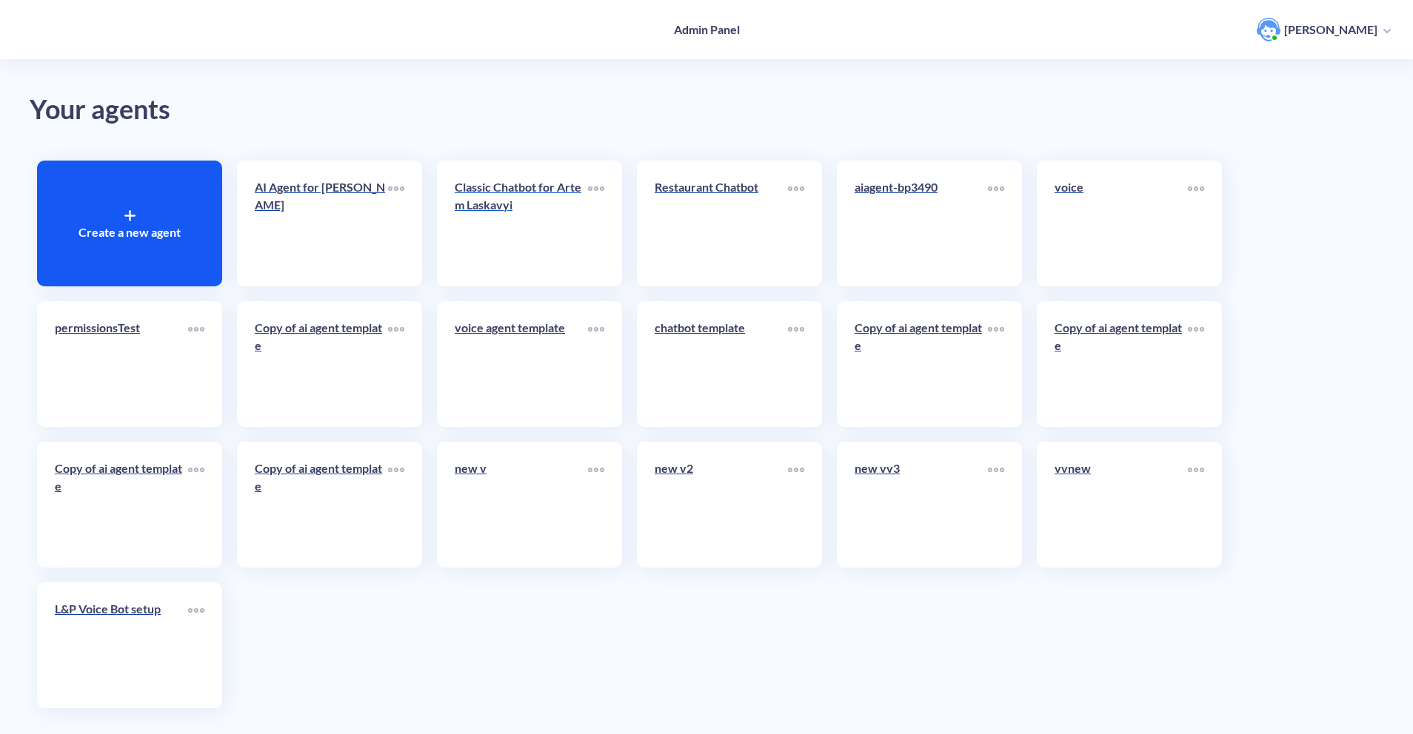
click at [483, 189] on p "Classic Chatbot for Artem Laskavyi" at bounding box center [521, 196] width 133 height 36
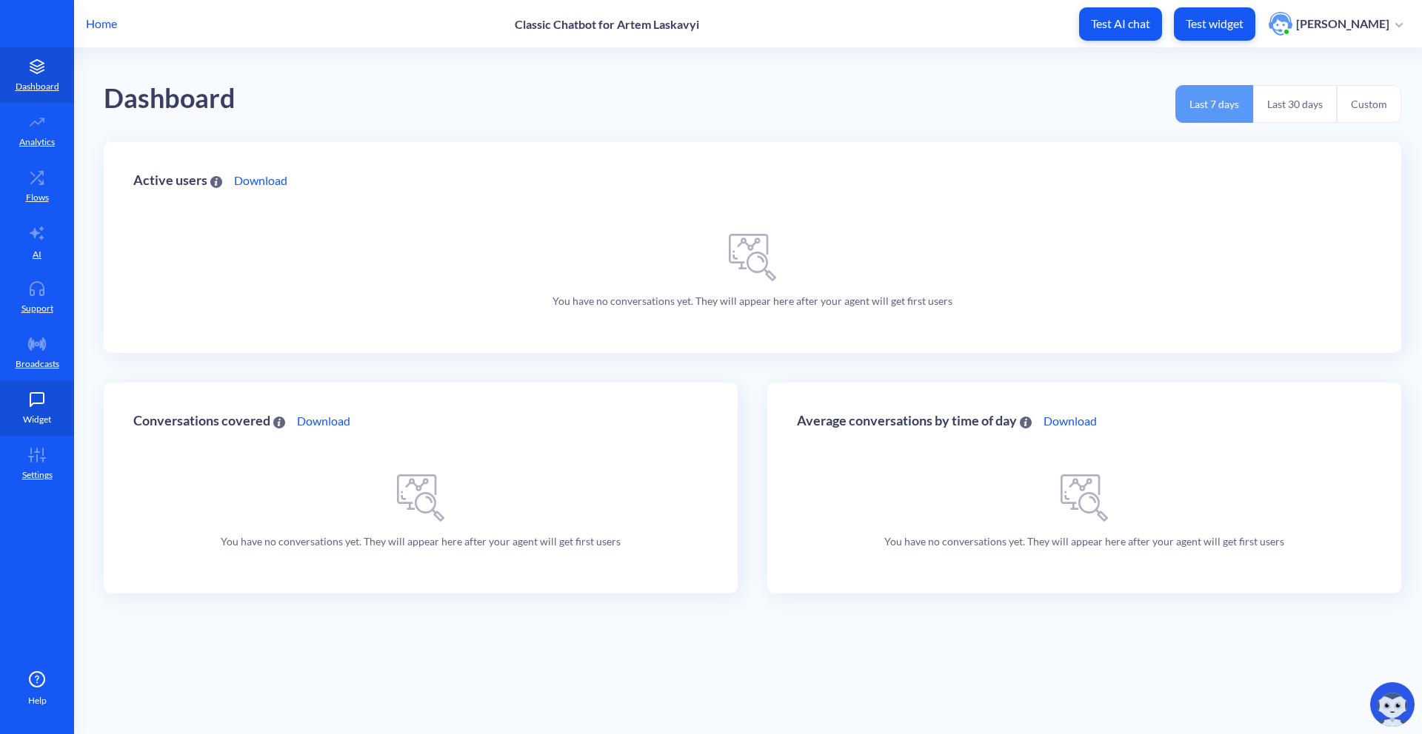
click at [35, 415] on p "Widget" at bounding box center [37, 419] width 28 height 13
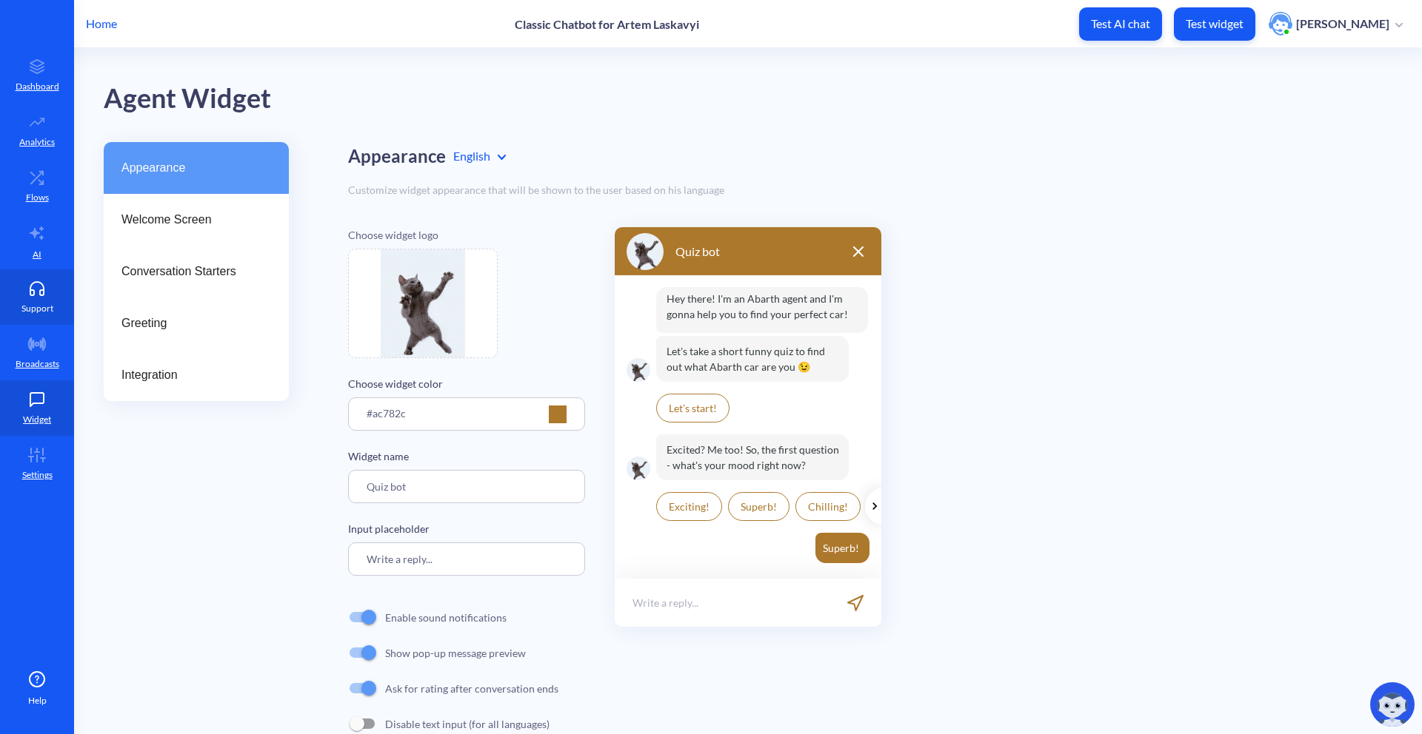
click at [51, 299] on link "Support" at bounding box center [37, 298] width 74 height 56
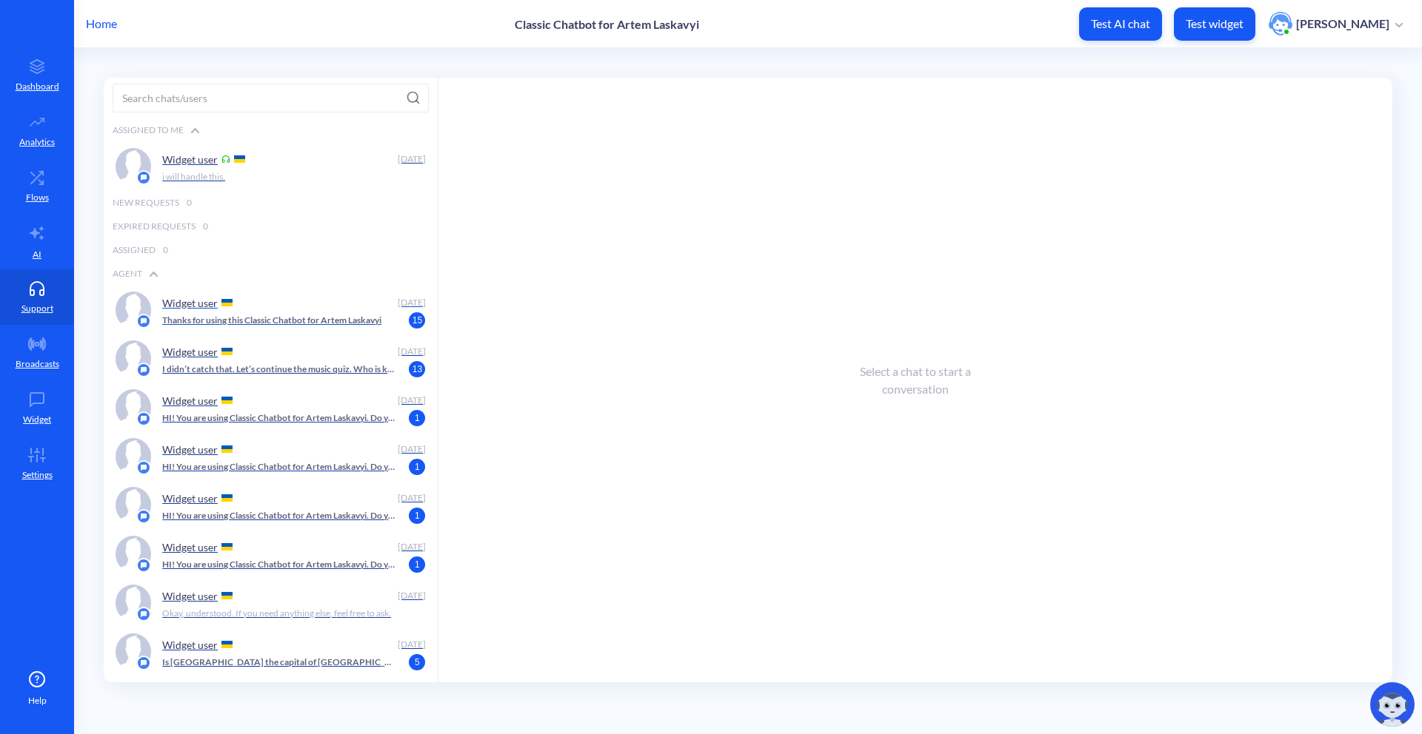
click at [227, 307] on div "Widget user" at bounding box center [277, 303] width 230 height 22
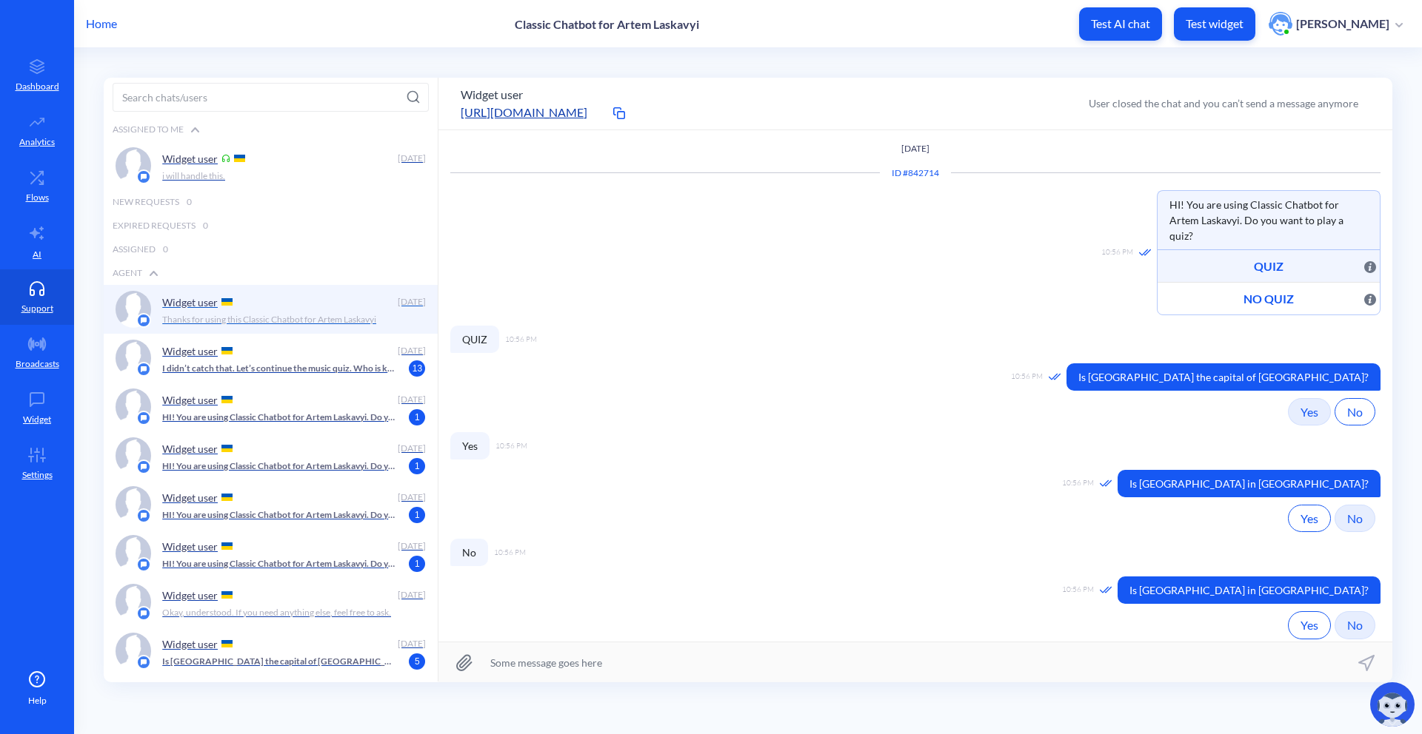
scroll to position [447, 0]
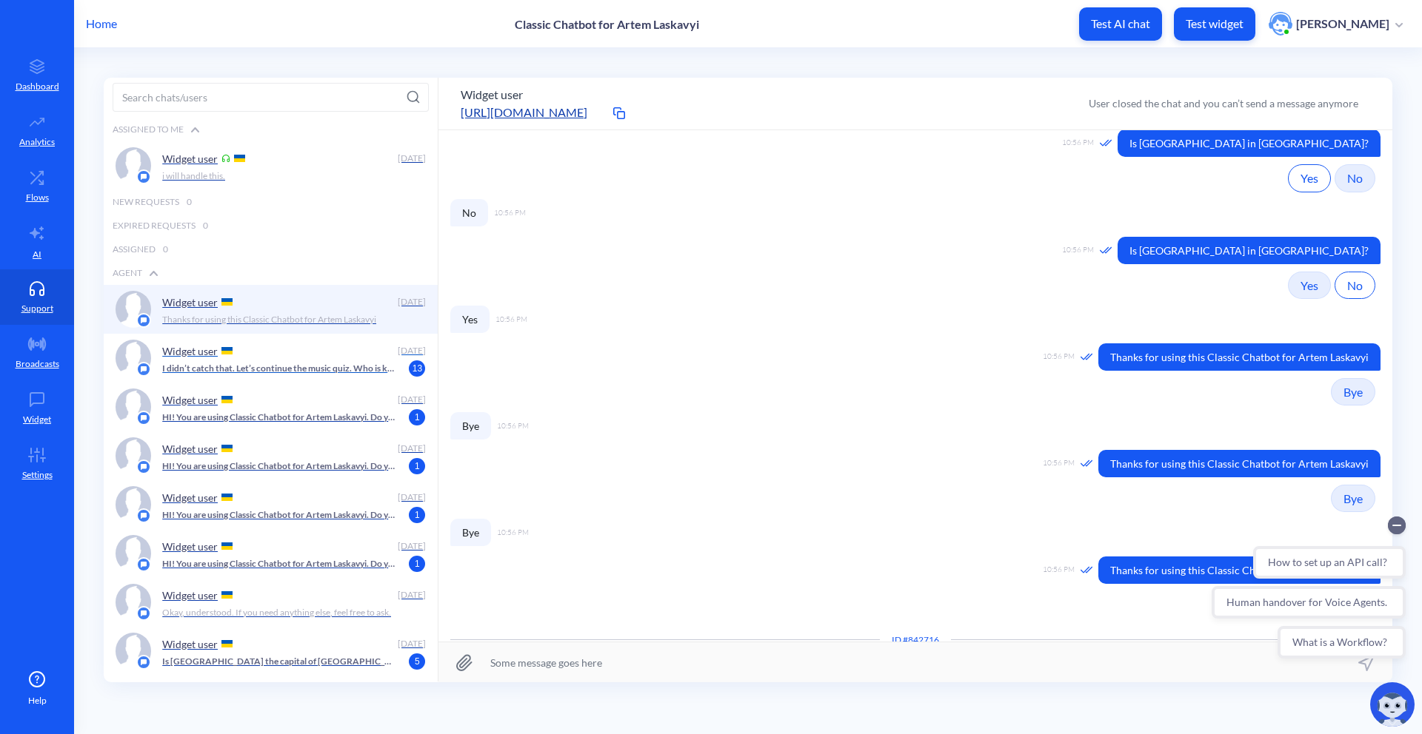
click at [281, 338] on div "Widget user [DATE] I didn’t catch that. Let’s continue the music quiz. Who is k…" at bounding box center [271, 358] width 334 height 49
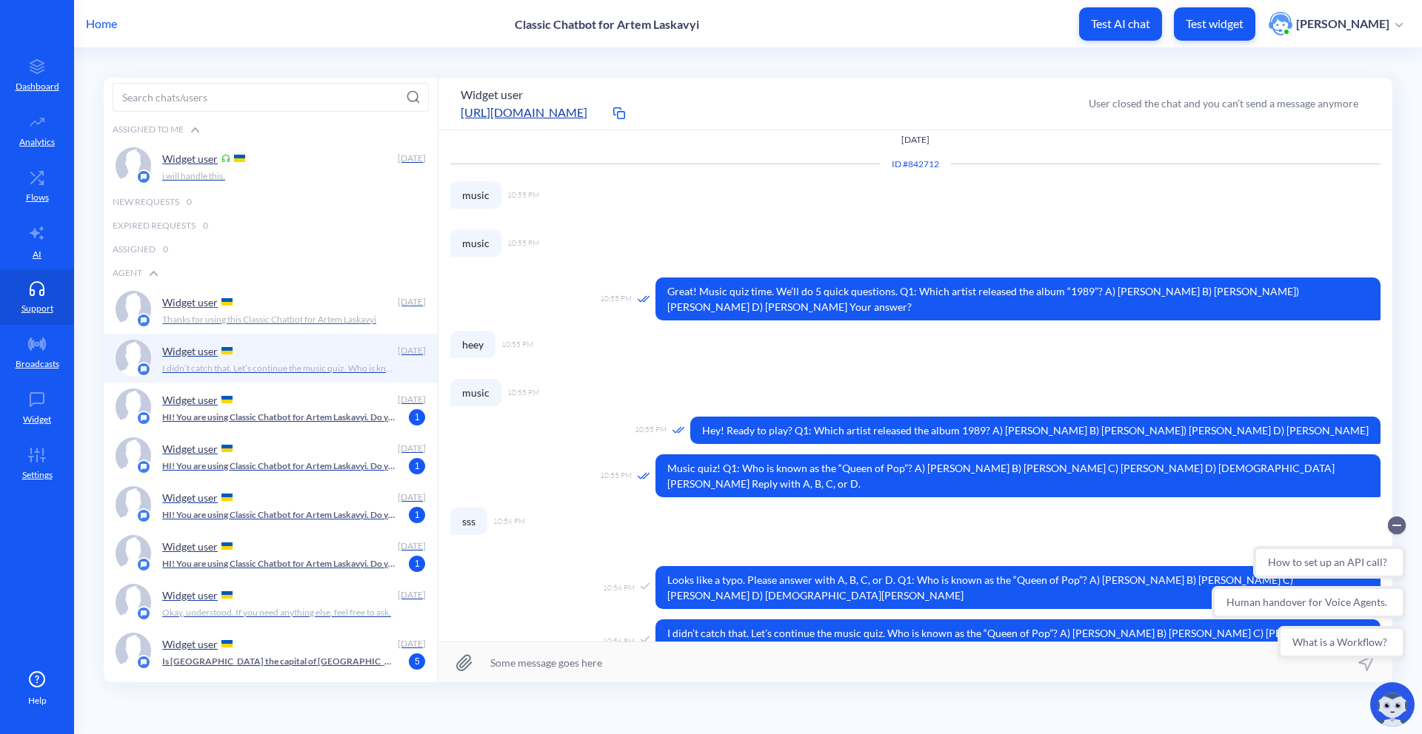
click at [292, 303] on div "Widget user" at bounding box center [277, 302] width 230 height 22
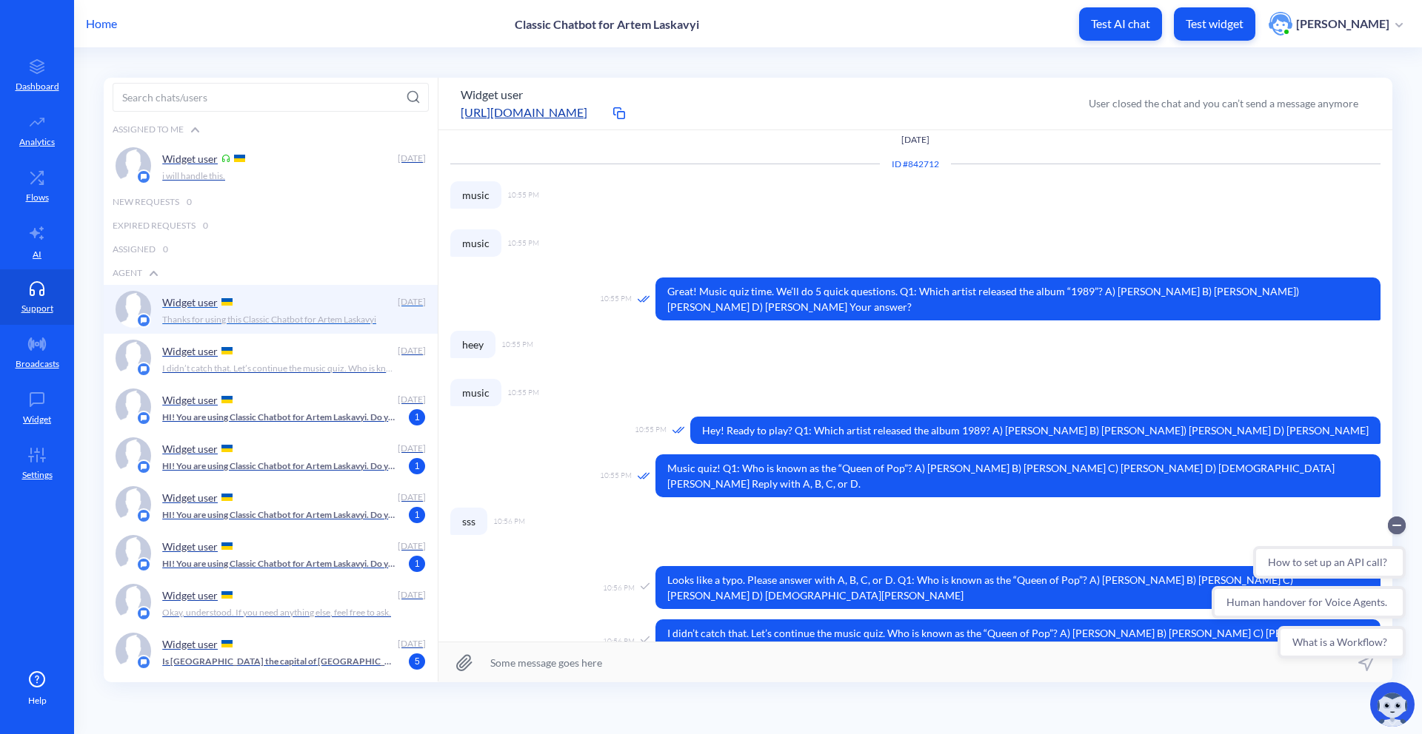
scroll to position [447, 0]
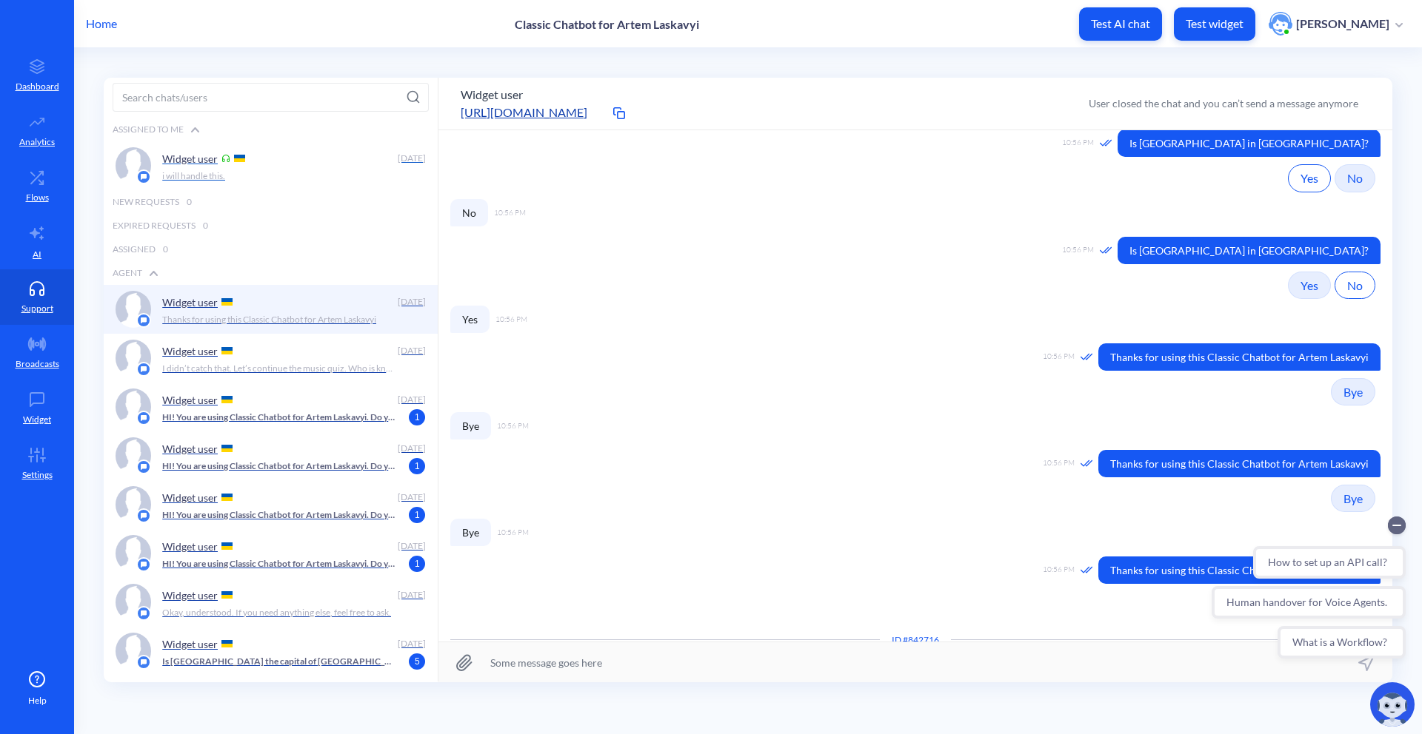
click at [240, 166] on div "Widget user" at bounding box center [277, 158] width 230 height 22
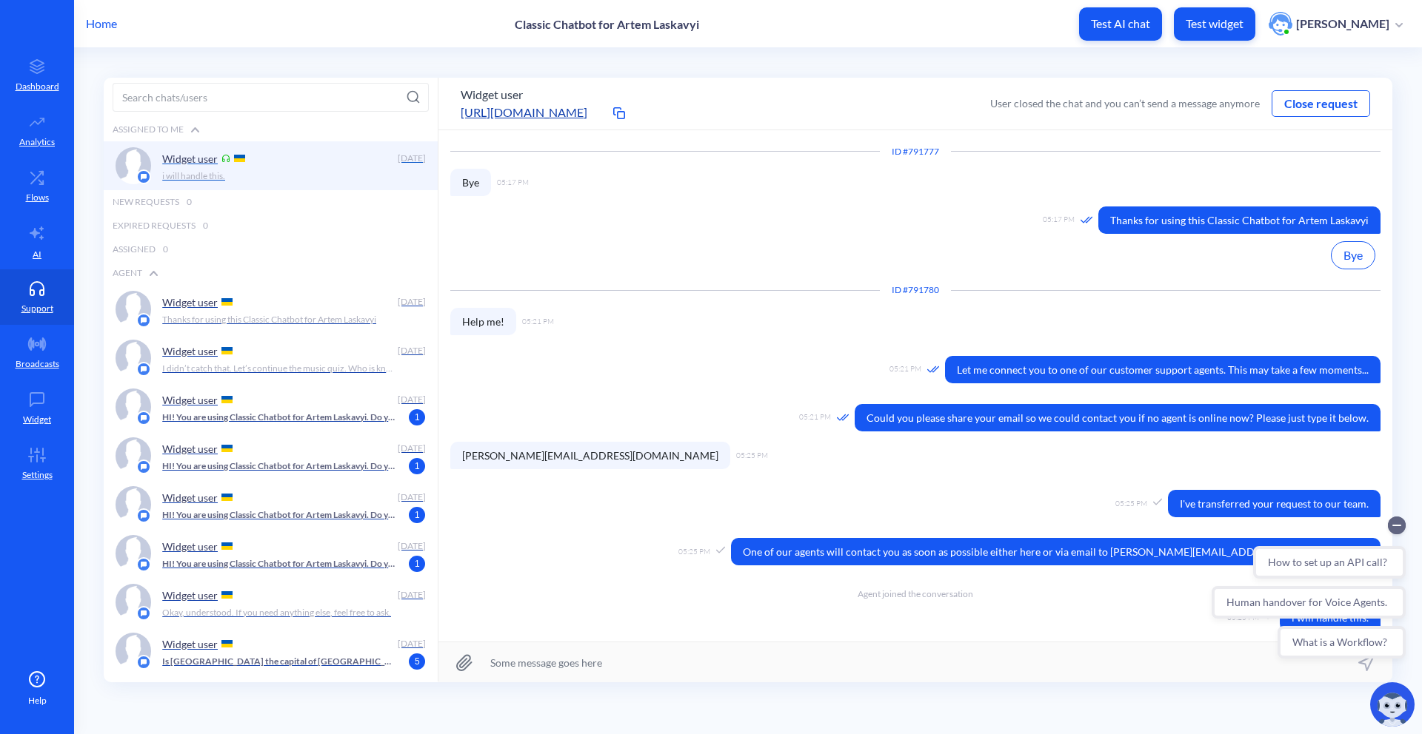
scroll to position [266, 0]
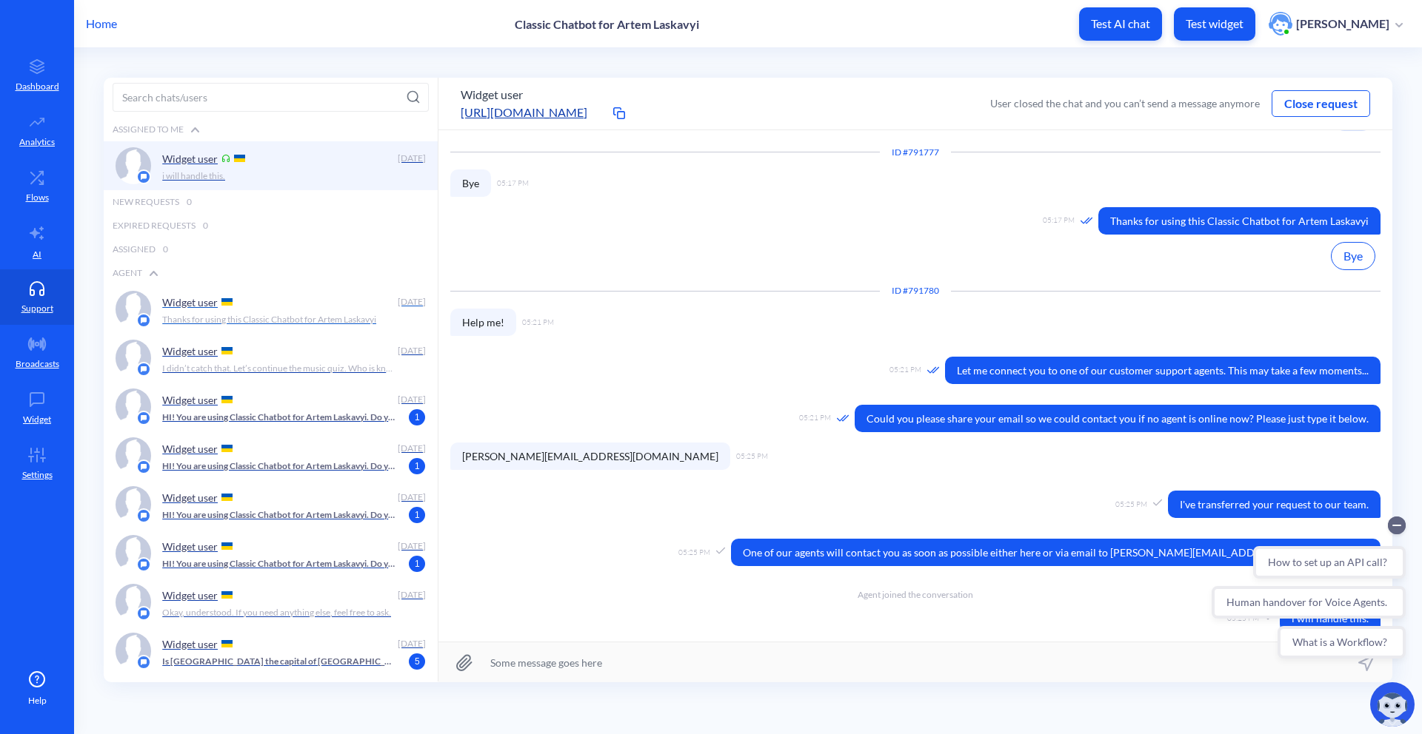
click at [238, 313] on p "Thanks for using this Classic Chatbot for Artem Laskavyi" at bounding box center [269, 319] width 214 height 13
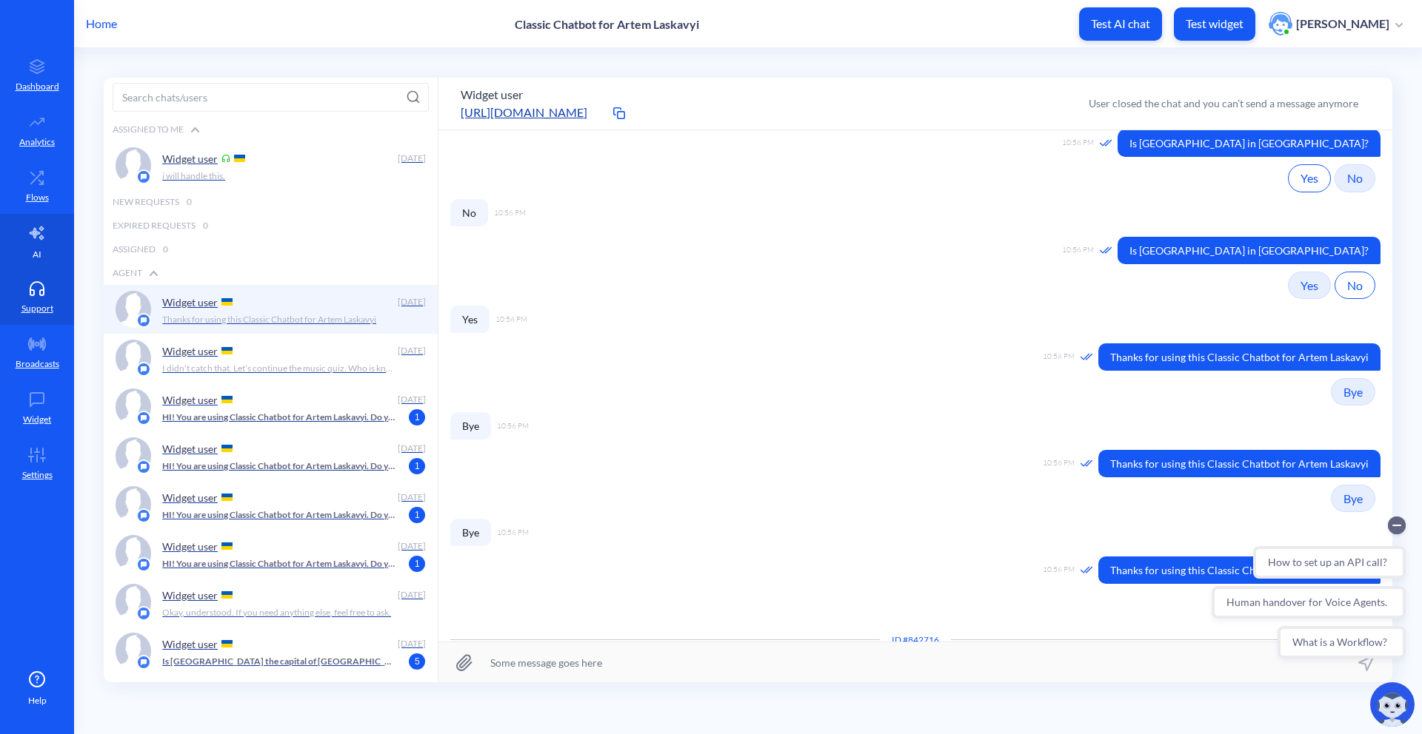
click at [43, 221] on link "AI" at bounding box center [37, 242] width 74 height 56
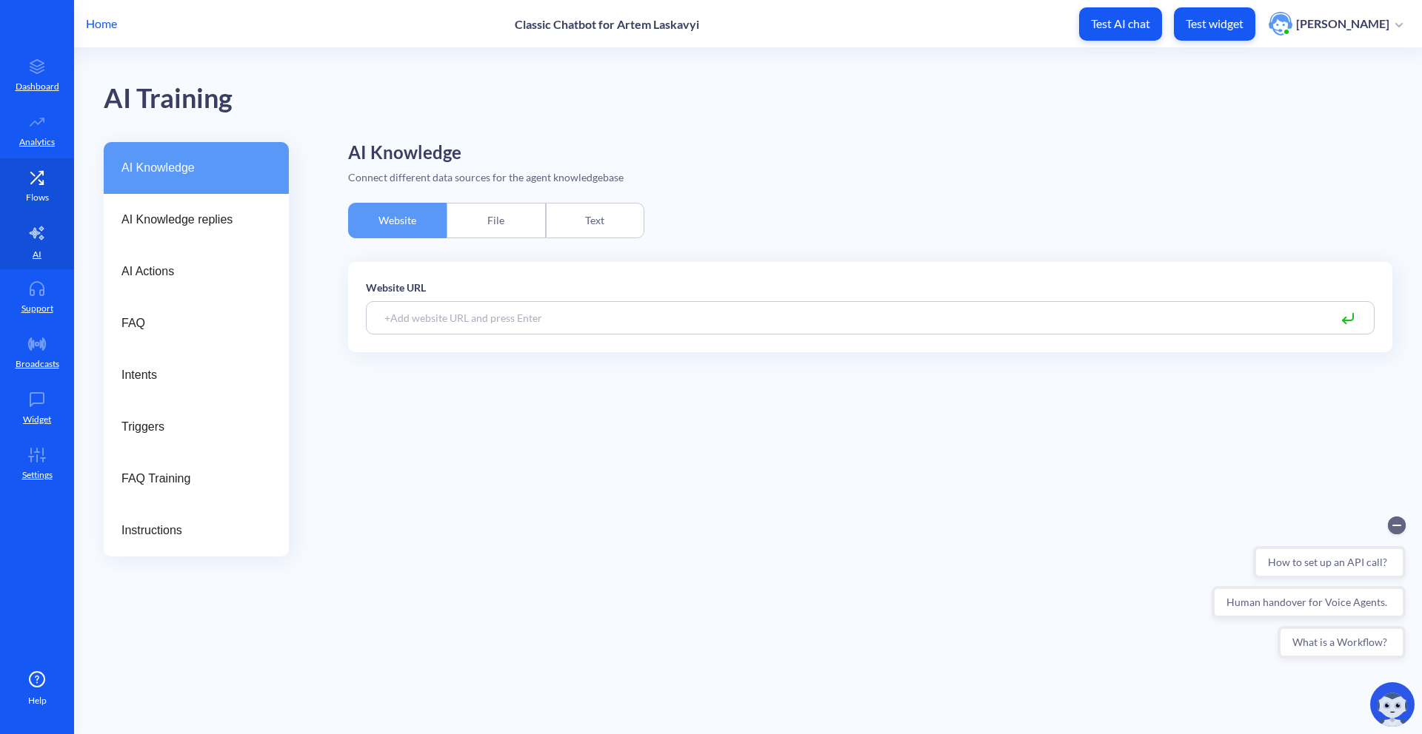
click at [43, 187] on link "Flows" at bounding box center [37, 186] width 74 height 56
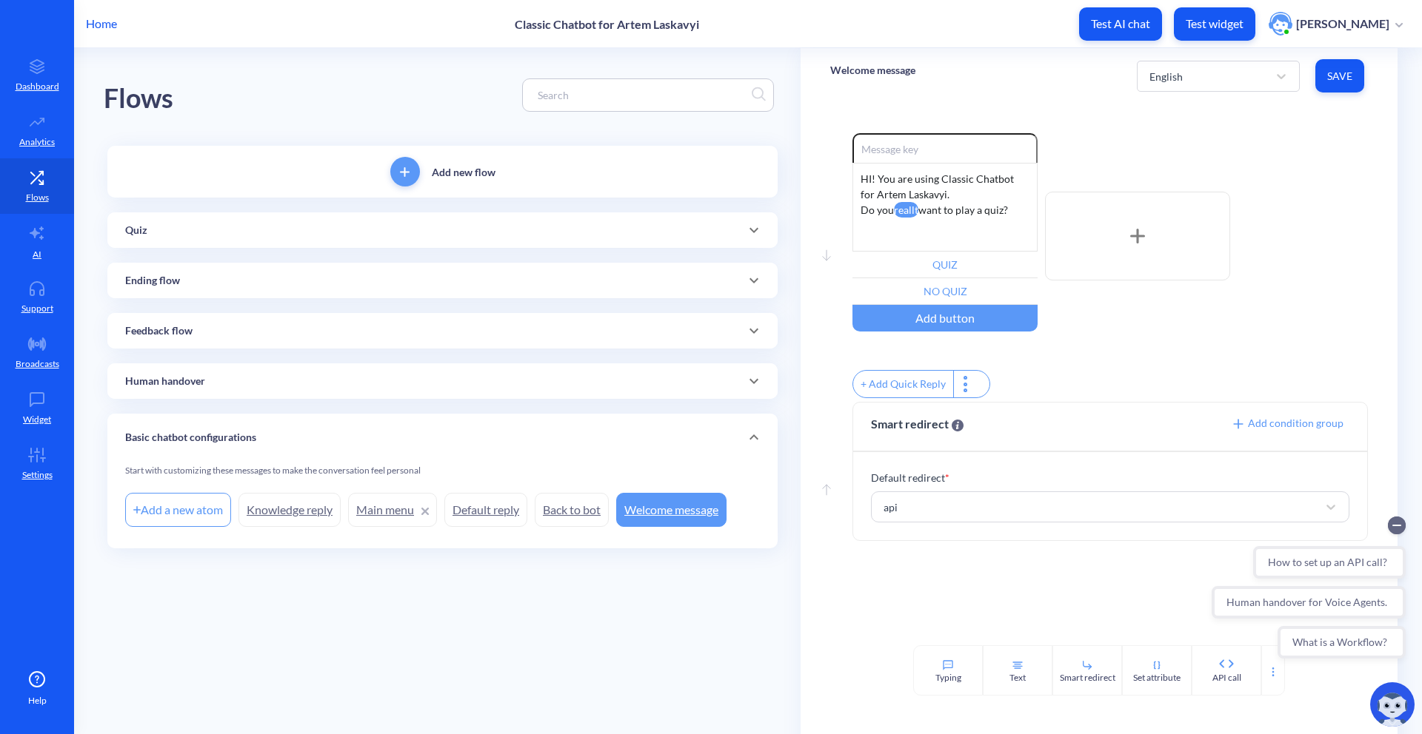
click at [261, 238] on div "Quiz" at bounding box center [442, 230] width 670 height 36
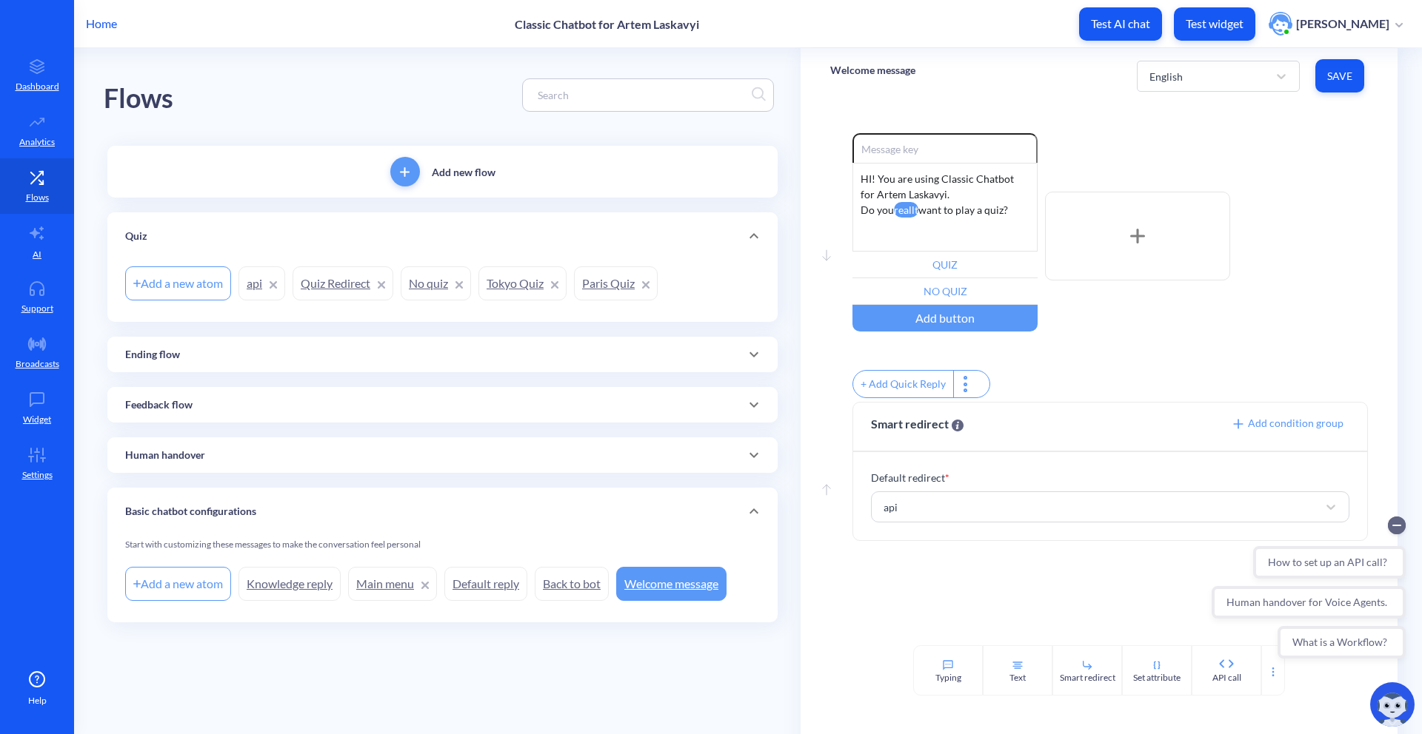
click at [250, 284] on link "api" at bounding box center [261, 284] width 47 height 34
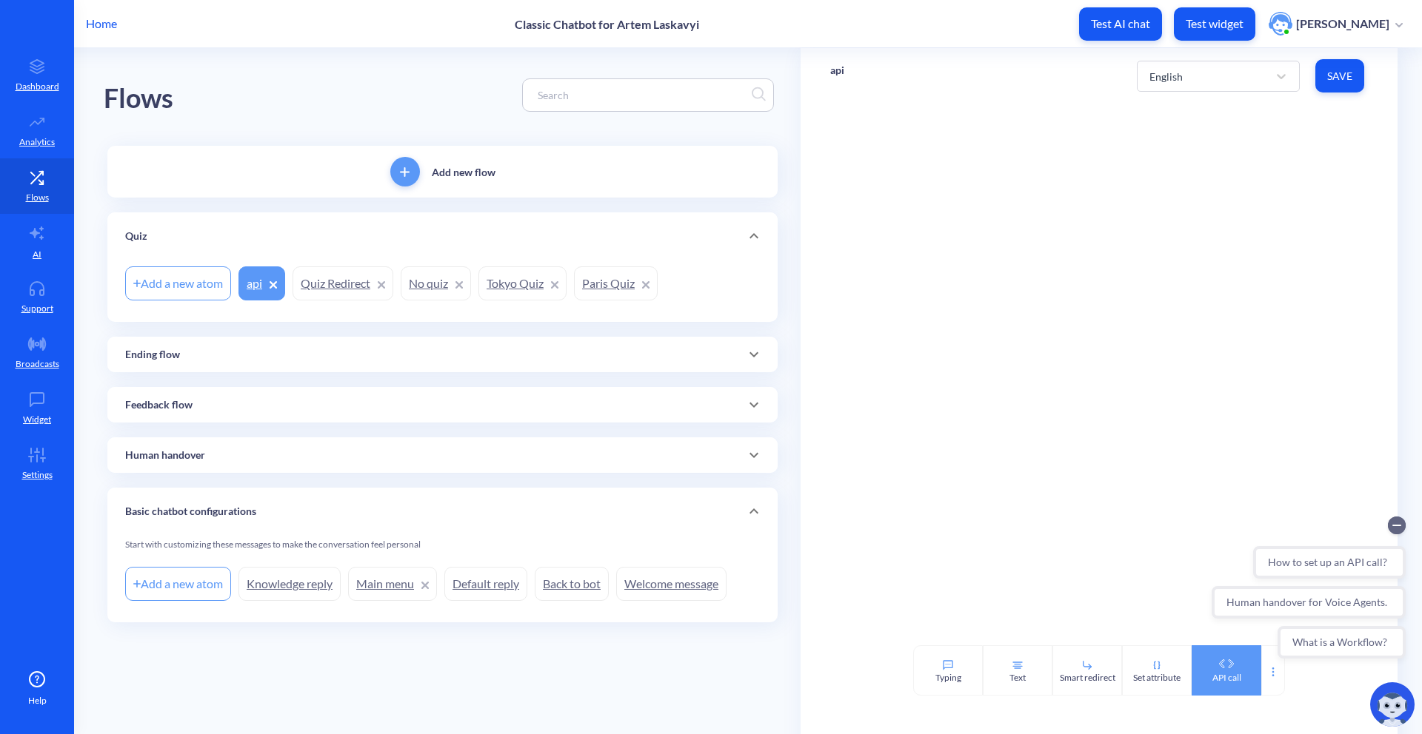
click at [1214, 672] on div "API call" at bounding box center [1226, 678] width 29 height 13
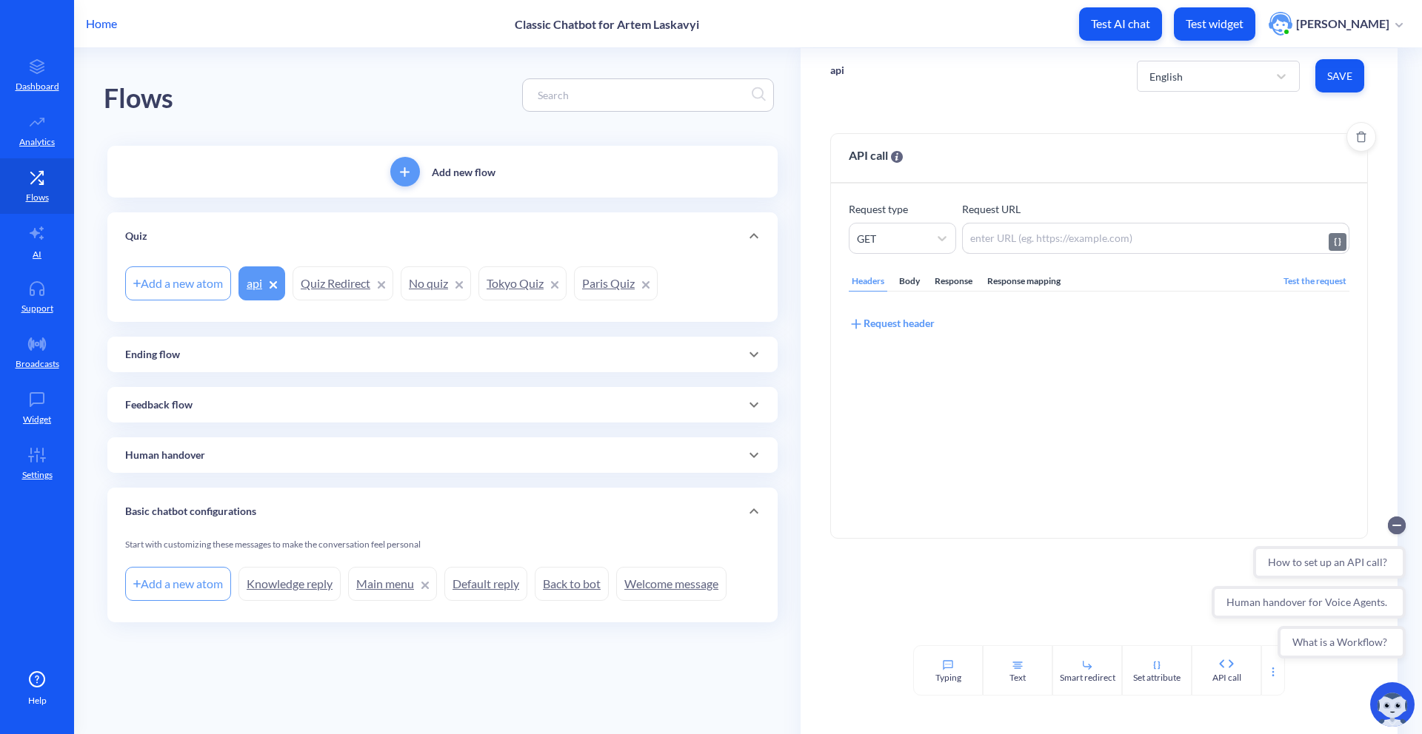
click at [988, 239] on textarea at bounding box center [1155, 238] width 387 height 31
click at [920, 235] on div "GET" at bounding box center [888, 238] width 79 height 27
click at [874, 292] on div "POST" at bounding box center [902, 303] width 107 height 27
click at [1054, 235] on textarea at bounding box center [1155, 238] width 387 height 31
paste textarea "[URL][DOMAIN_NAME]"
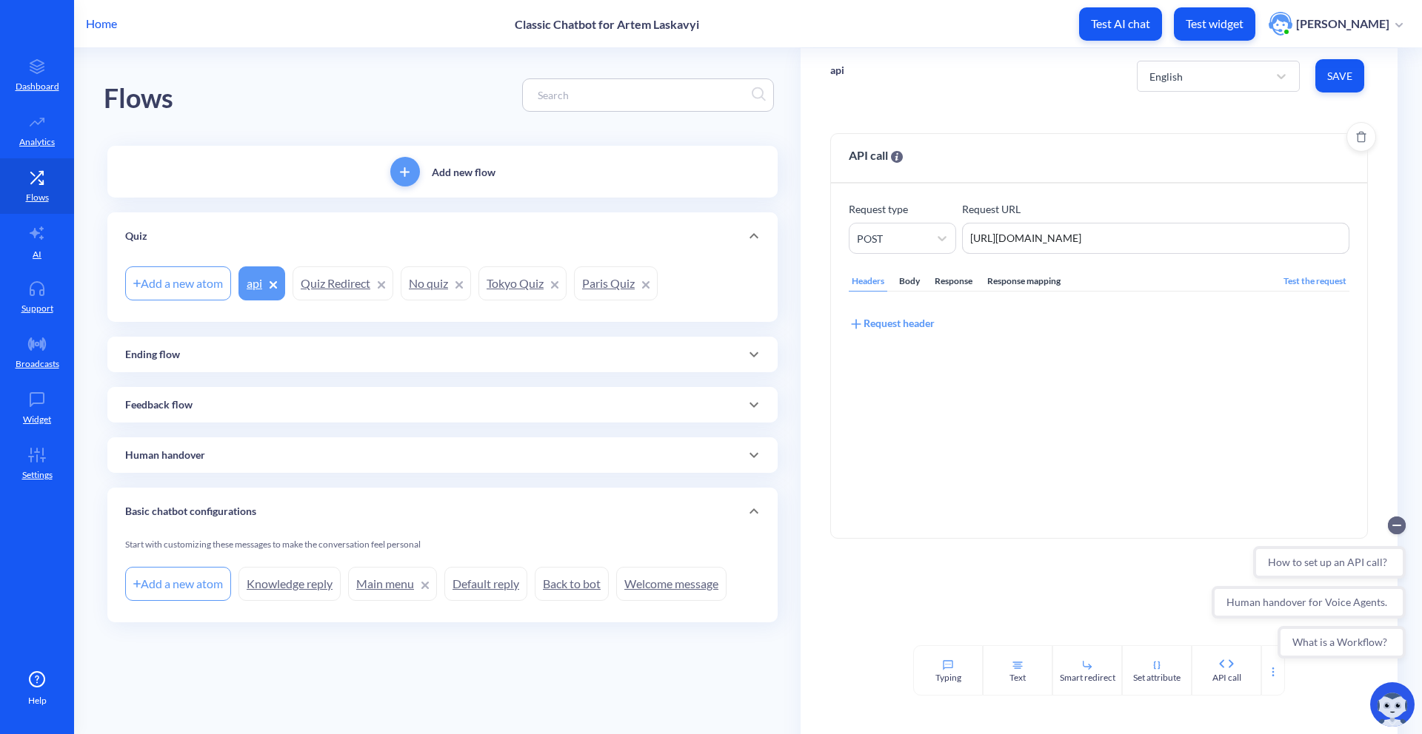
type textarea "[URL][DOMAIN_NAME]"
click at [1144, 275] on div "Headers Body Response Response mapping Test the request" at bounding box center [1099, 282] width 501 height 20
click at [905, 279] on div "Body" at bounding box center [909, 282] width 27 height 20
click at [1080, 462] on div "xxxxxxxxxx 1 1 ​" at bounding box center [1117, 439] width 536 height 258
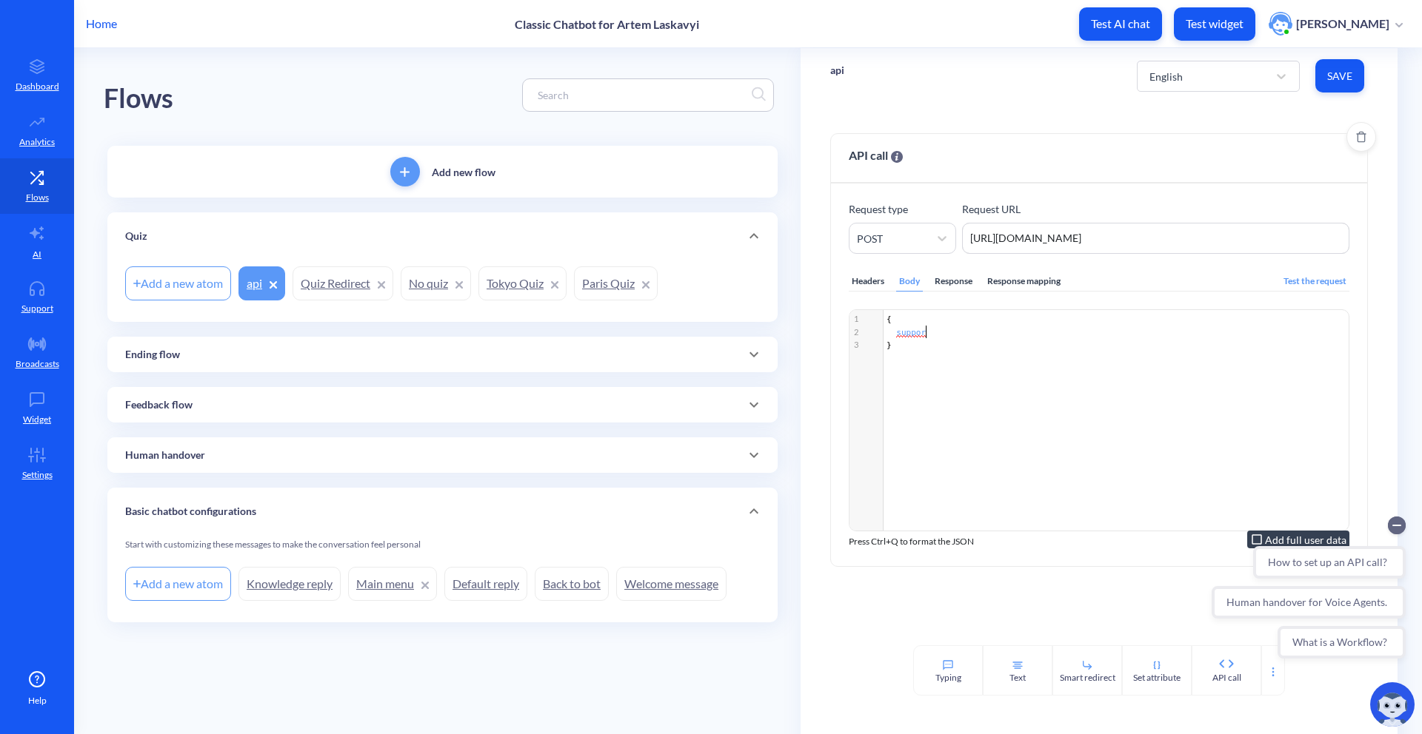
type textarea "support"
type textarea "support_id"
type textarea ":"
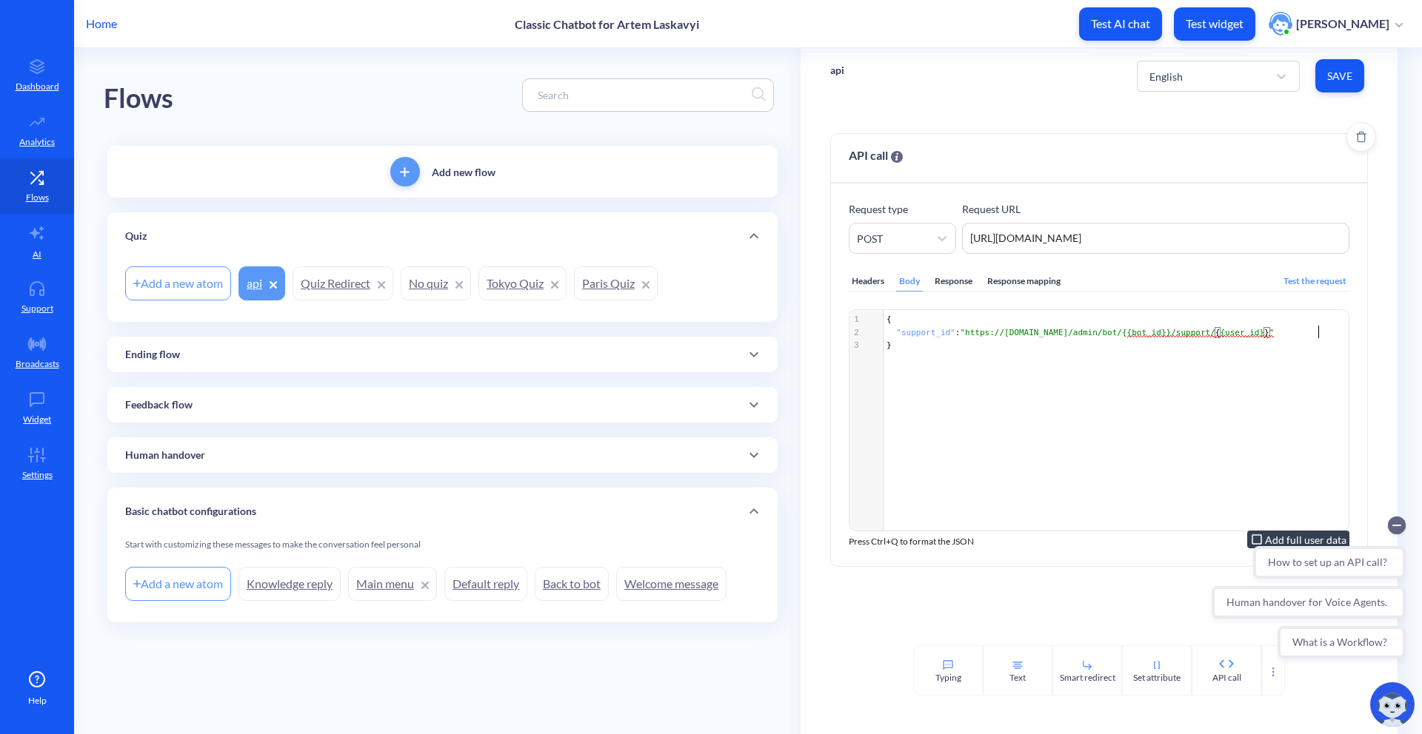
click at [1127, 376] on div "xxxxxxxxxx 1 1 { 2 "support_id" : "https://[DOMAIN_NAME]/admin/bot/{ {bot_id}}/…" at bounding box center [1117, 439] width 536 height 258
click at [1324, 338] on pre ""support_id" : "https://[DOMAIN_NAME]/admin/bot/{ {bot_id}}/support/{{user_id}}"" at bounding box center [1117, 333] width 469 height 13
type textarea ","
click at [723, 503] on div "Basic chatbot configurations" at bounding box center [442, 511] width 670 height 47
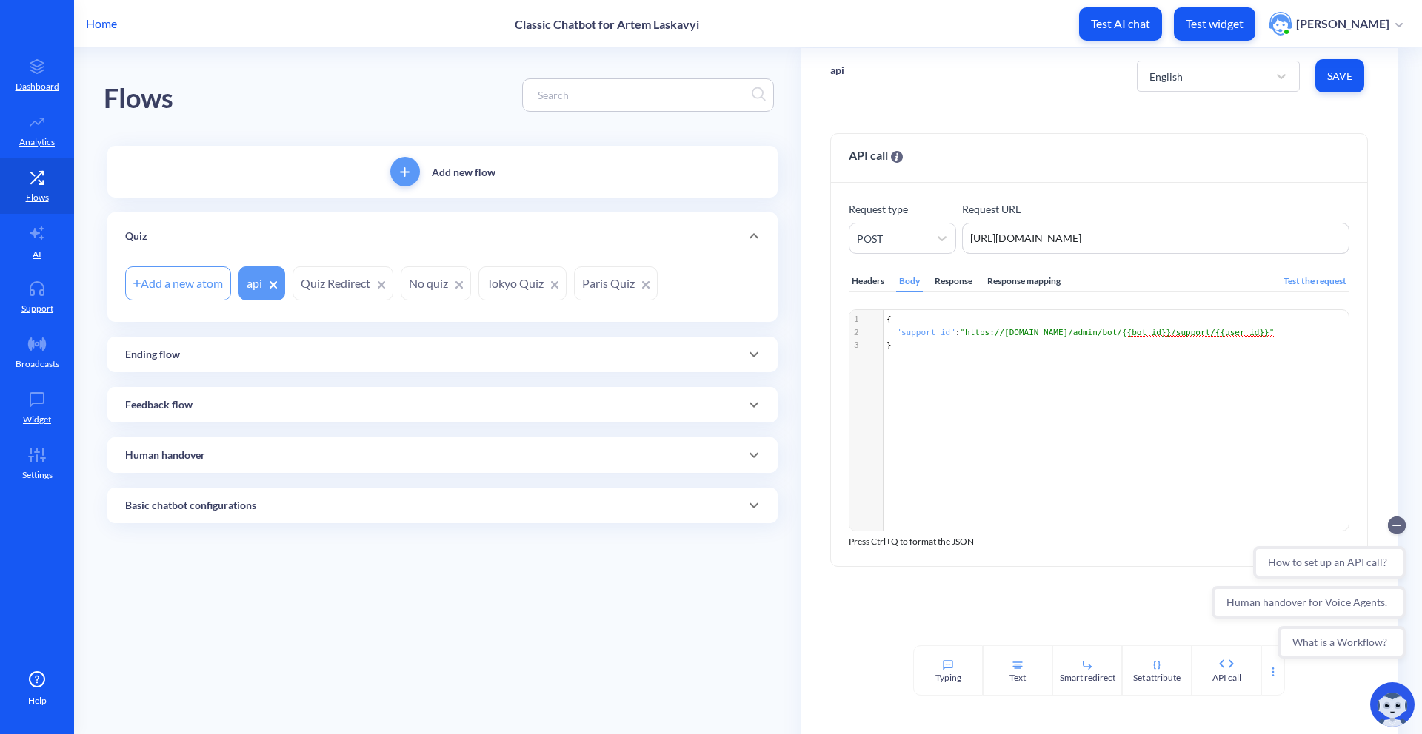
click at [1340, 73] on span "Save" at bounding box center [1339, 76] width 25 height 15
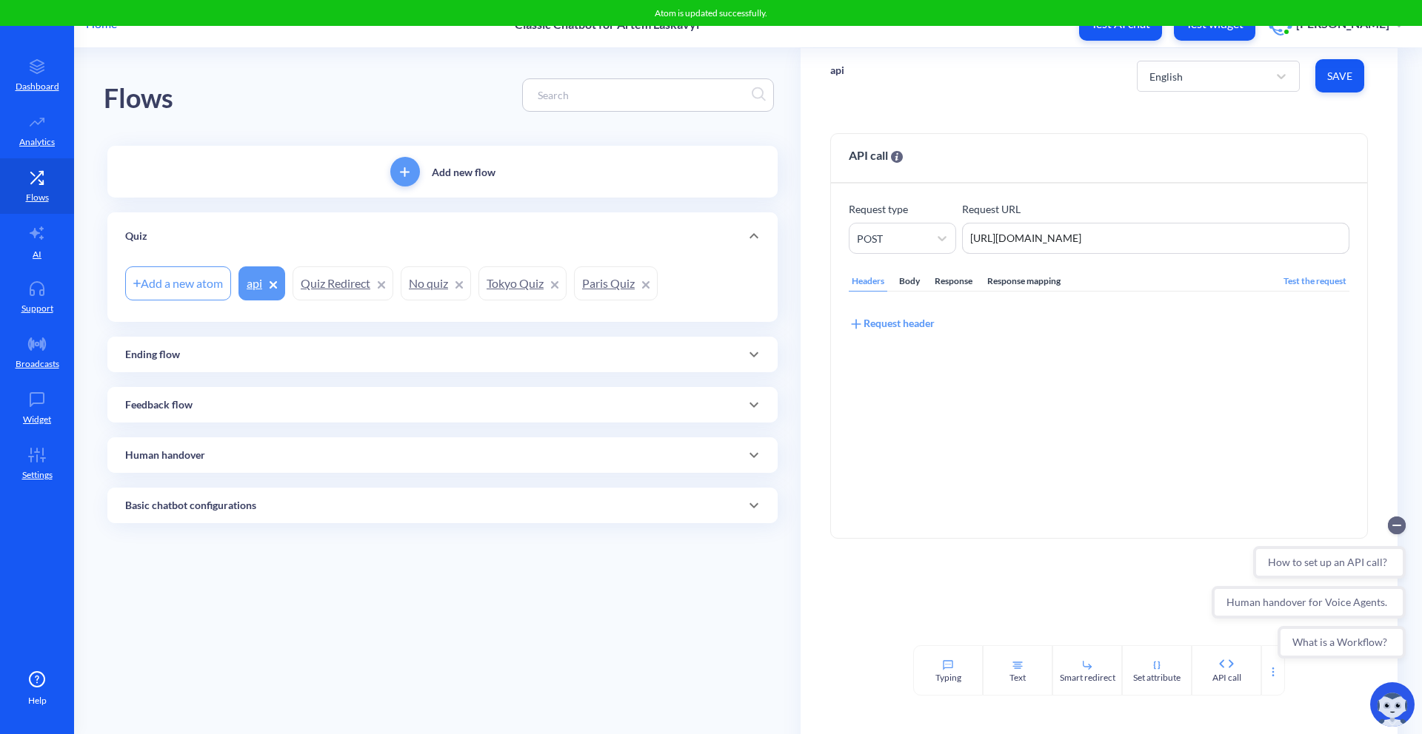
click at [1228, 24] on div "Atom is updated successfully." at bounding box center [711, 13] width 1422 height 26
click at [1225, 30] on p "Test widget" at bounding box center [1214, 23] width 58 height 15
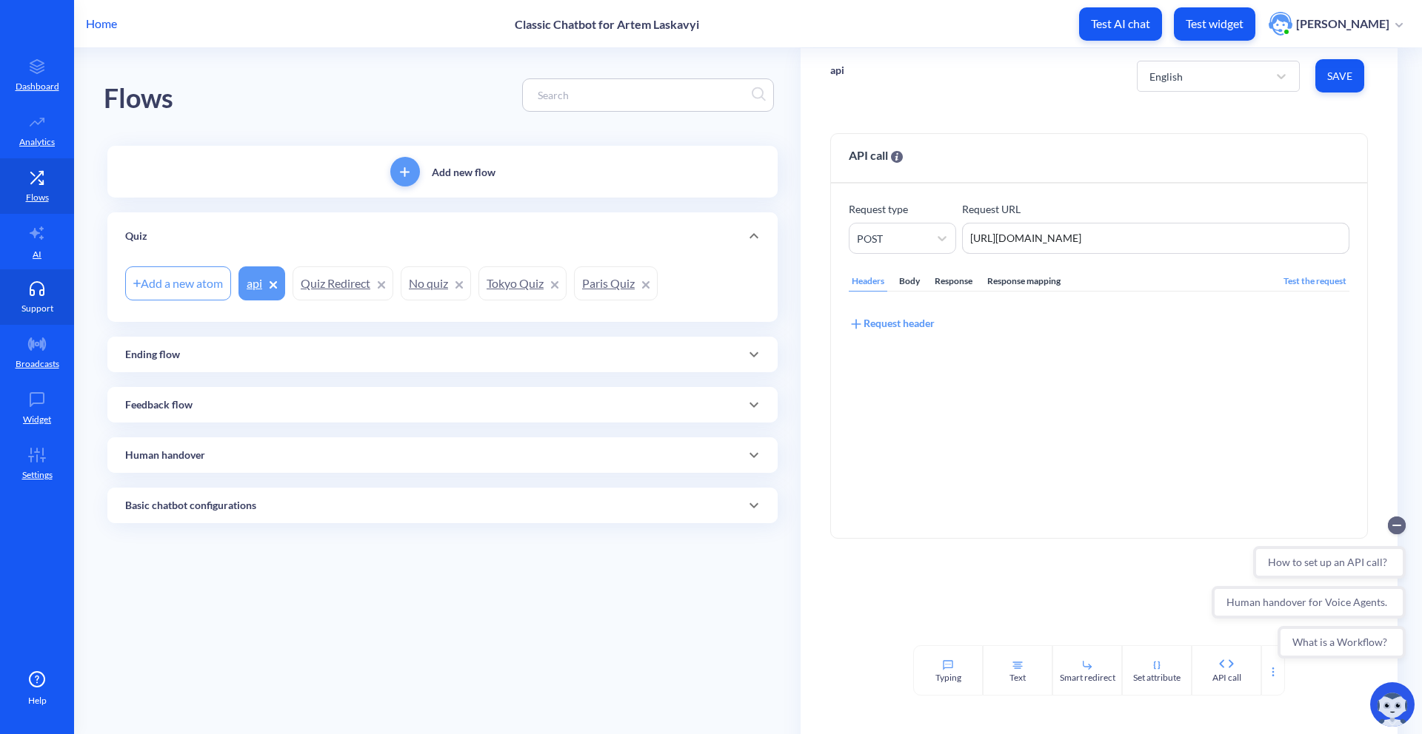
click at [64, 297] on link "Support" at bounding box center [37, 298] width 74 height 56
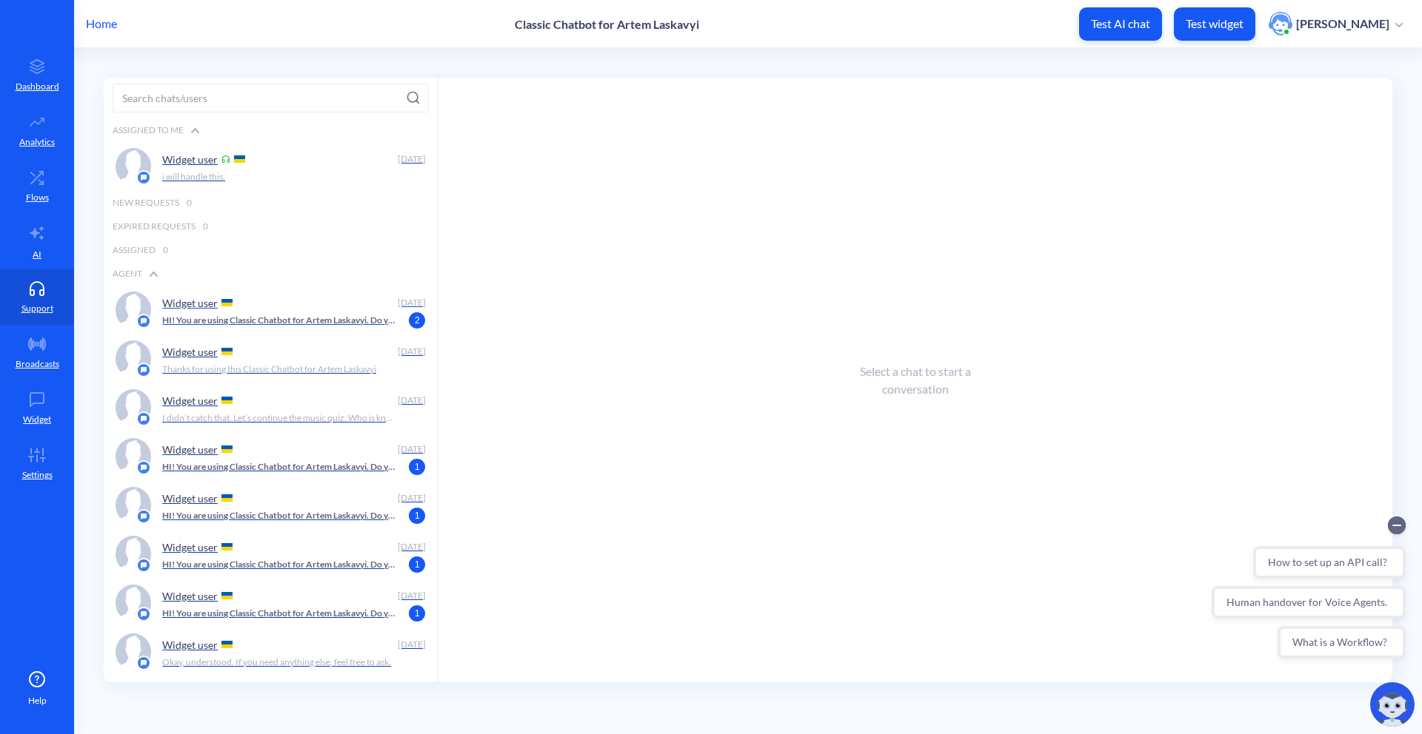
click at [206, 307] on p "Widget user" at bounding box center [190, 303] width 56 height 13
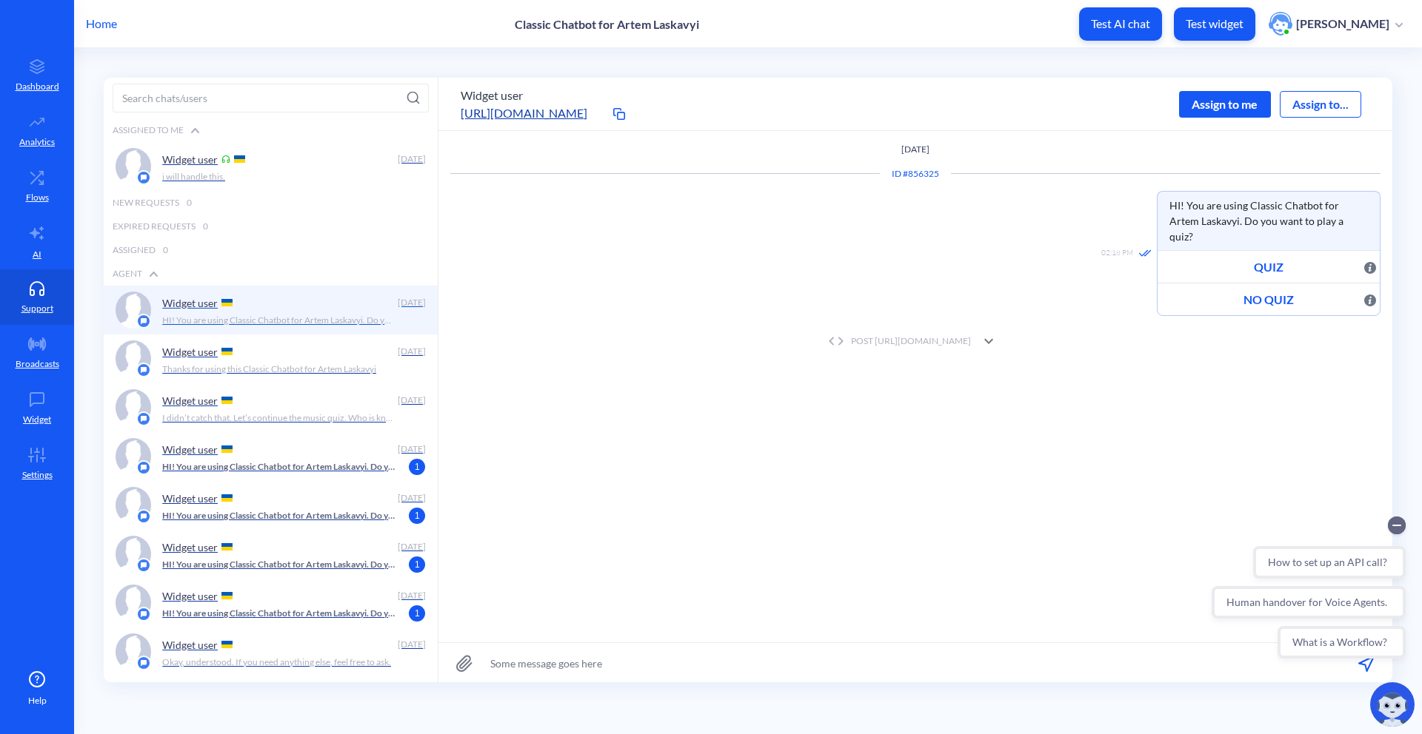
scroll to position [1, 0]
click at [866, 335] on div "POST [URL][DOMAIN_NAME]" at bounding box center [915, 341] width 930 height 30
click at [725, 477] on div "Request Body" at bounding box center [753, 485] width 84 height 16
click at [727, 391] on div "General" at bounding box center [753, 399] width 84 height 16
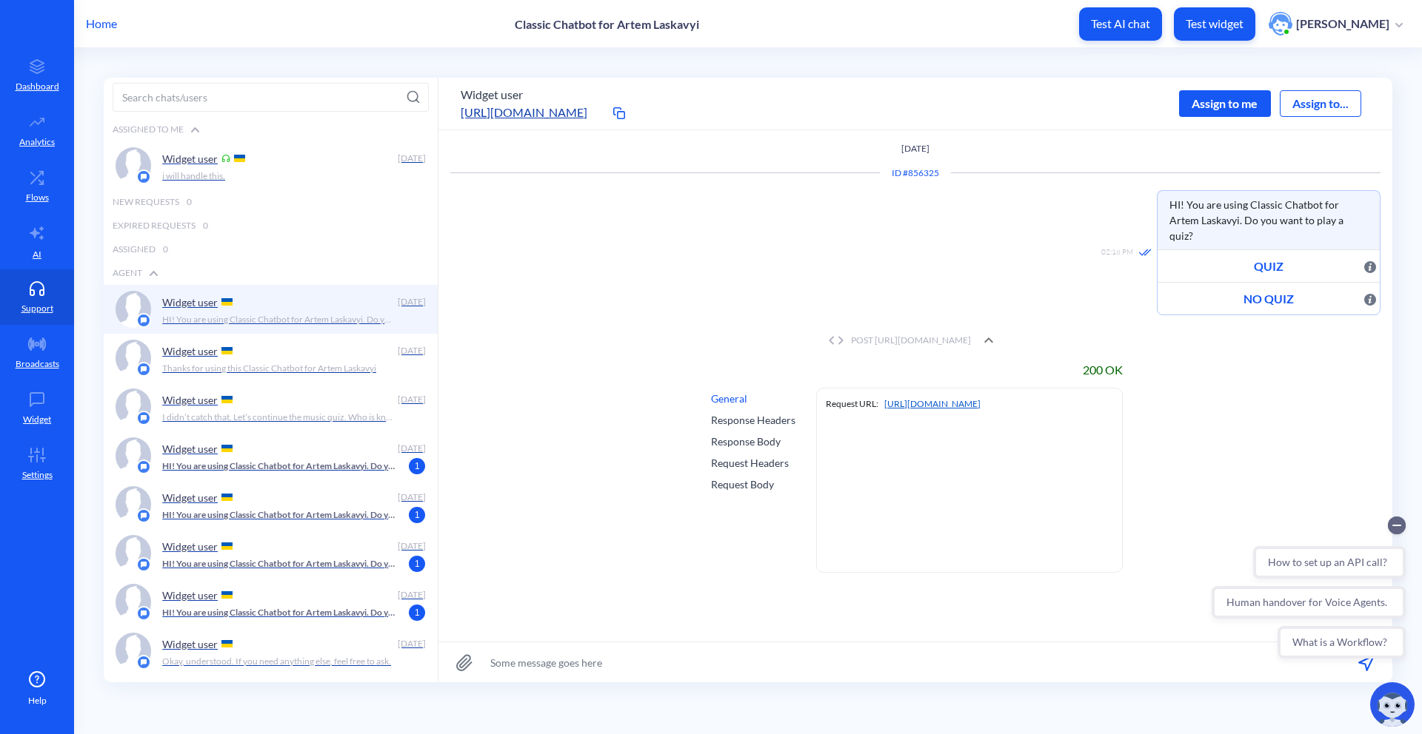
copy link "[URL][DOMAIN_NAME]"
click at [39, 67] on icon at bounding box center [37, 66] width 30 height 15
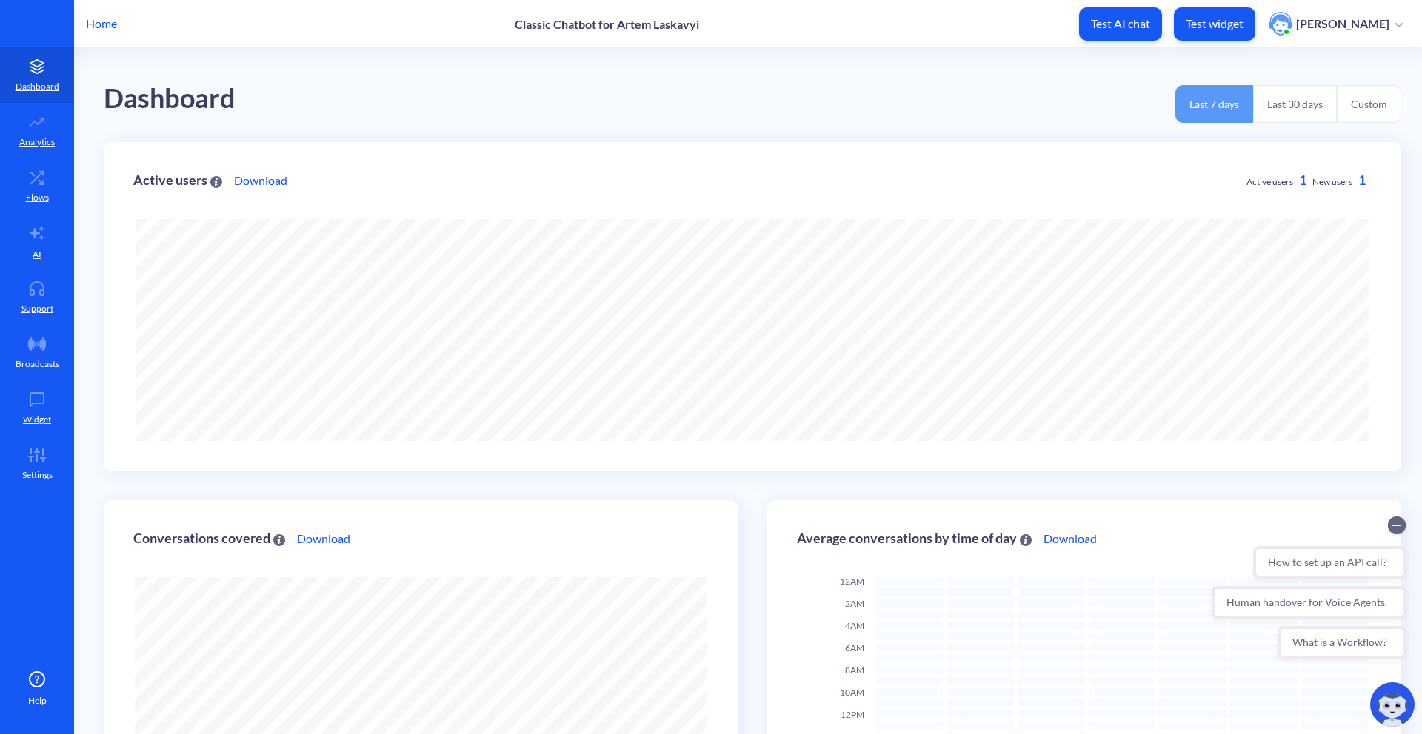
scroll to position [734, 1422]
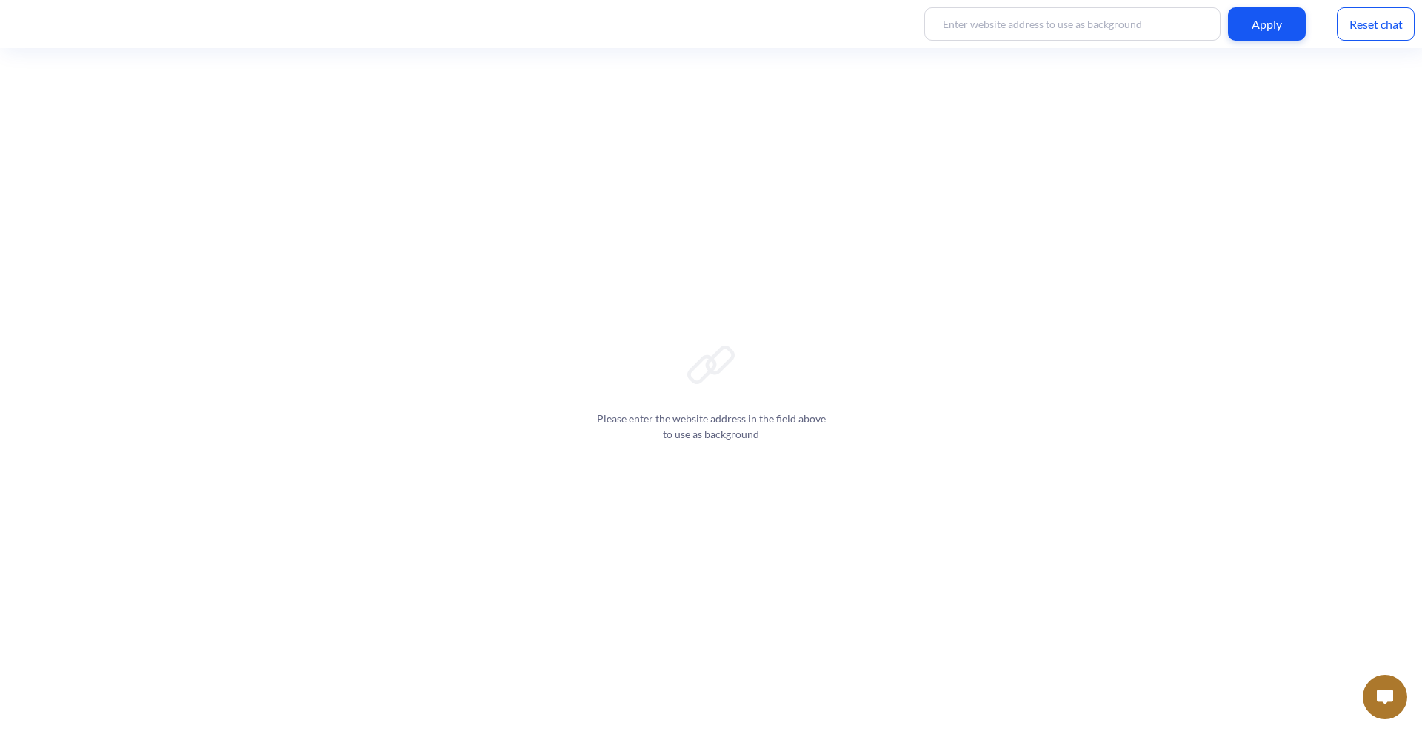
click at [1388, 36] on div "Reset chat" at bounding box center [1375, 23] width 78 height 33
click at [1380, 697] on img at bounding box center [1384, 697] width 16 height 15
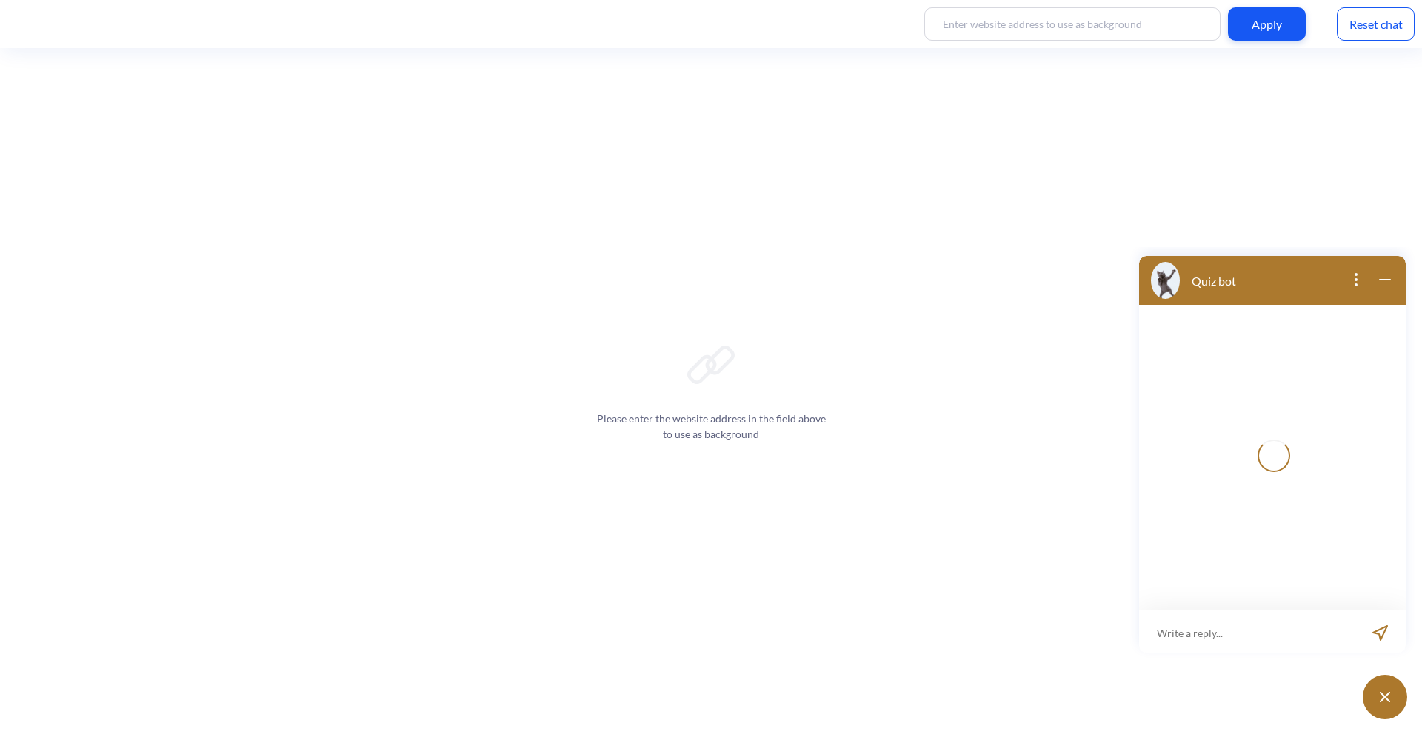
scroll to position [2, 0]
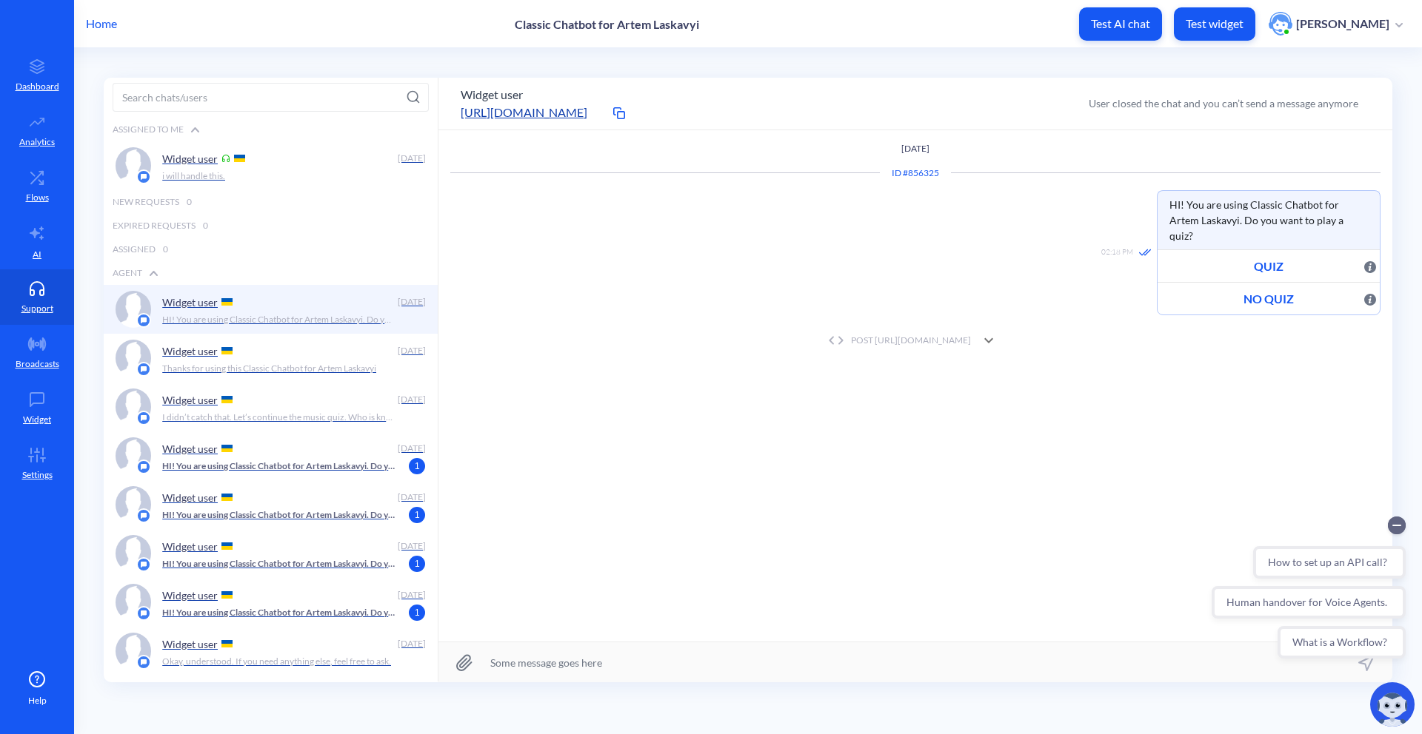
click at [971, 334] on div "POST https://webhook.site/d323a838-a6a5-49c4-84d8-c8e875972c74" at bounding box center [897, 340] width 147 height 13
click at [713, 477] on div "Request Body" at bounding box center [753, 485] width 84 height 16
